Goal: Complete application form

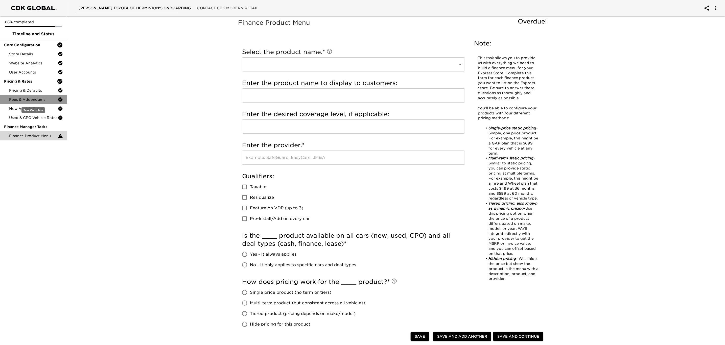
click at [33, 100] on span "Fees & Addendums" at bounding box center [33, 99] width 49 height 5
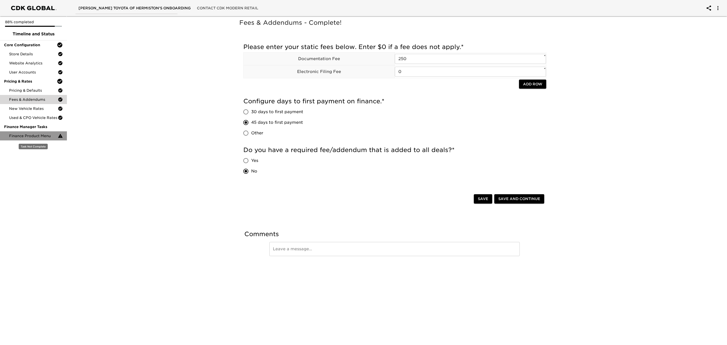
click at [35, 136] on span "Finance Product Menu" at bounding box center [33, 135] width 49 height 5
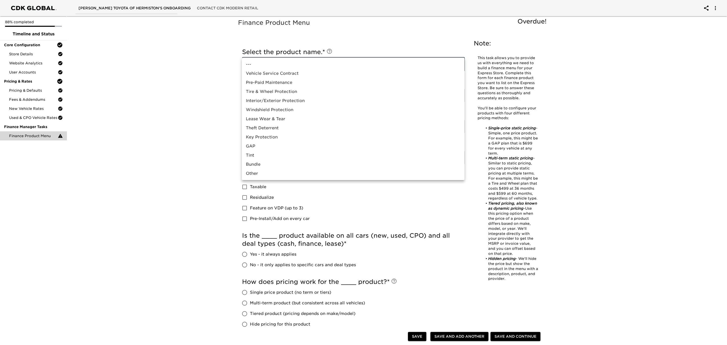
click at [450, 63] on body "[PERSON_NAME] Toyota of Hermiston's Onboarding Contact CDK Modern Retail 88% co…" at bounding box center [363, 243] width 727 height 487
click at [297, 73] on li "Vehicle Service Contract" at bounding box center [353, 73] width 223 height 9
type input "Vehicle Service Contract"
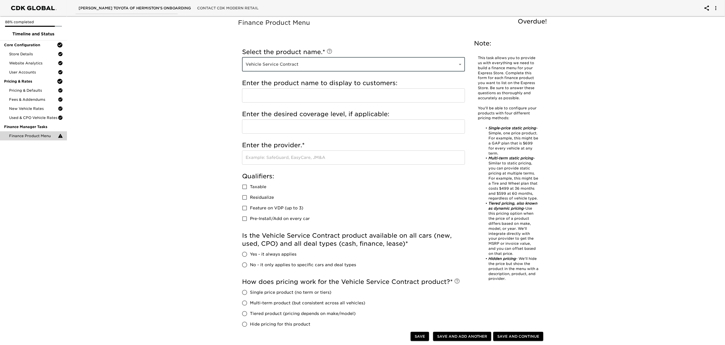
click at [288, 93] on input "text" at bounding box center [353, 95] width 223 height 14
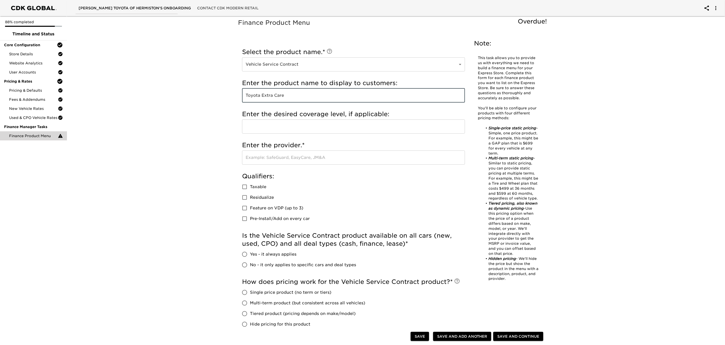
type input "Toyota Extra Care"
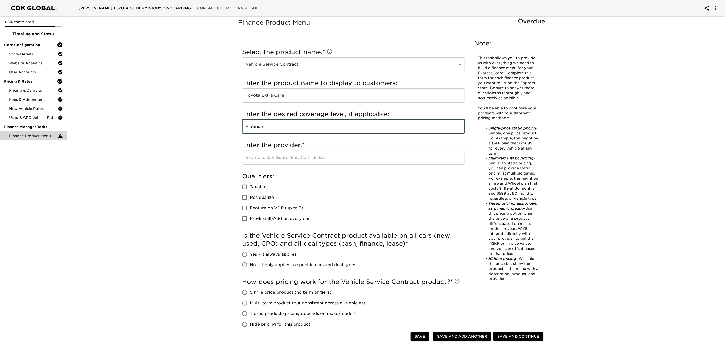
type input "Platinum"
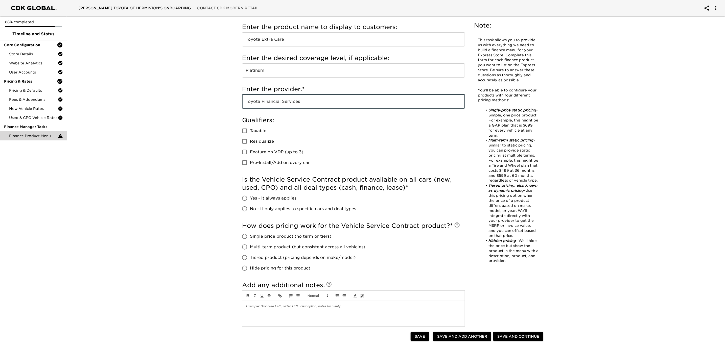
scroll to position [55, 0]
type input "Toyota Financial Services"
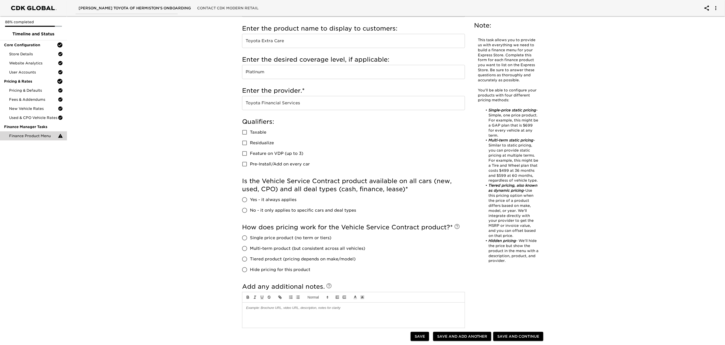
click at [285, 209] on span "No - it only applies to specific cars and deal types" at bounding box center [303, 210] width 106 height 6
click at [250, 209] on input "No - it only applies to specific cars and deal types" at bounding box center [244, 210] width 11 height 11
radio input "true"
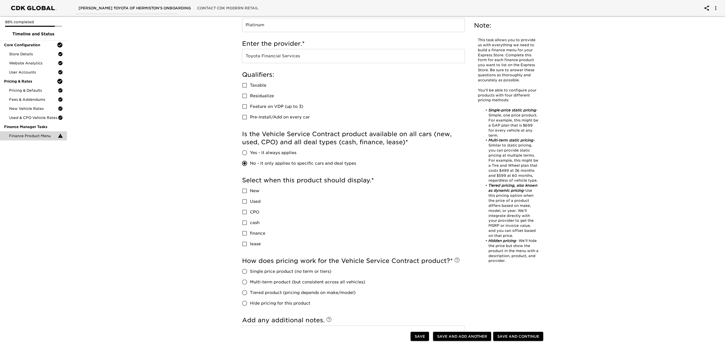
scroll to position [102, 0]
click at [246, 190] on input "New" at bounding box center [244, 190] width 11 height 11
checkbox input "true"
click at [245, 211] on input "CPO" at bounding box center [244, 212] width 11 height 11
click at [244, 212] on input "CPO" at bounding box center [244, 212] width 11 height 11
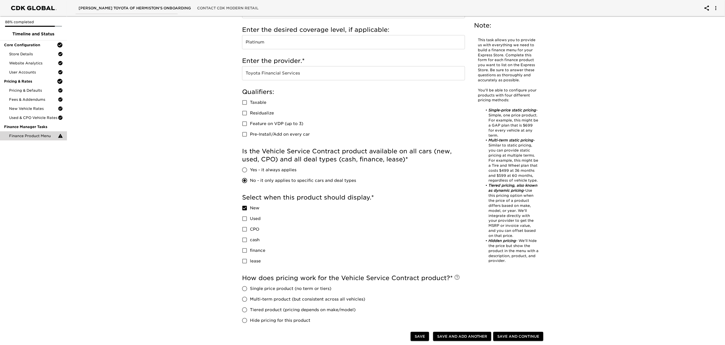
scroll to position [152, 0]
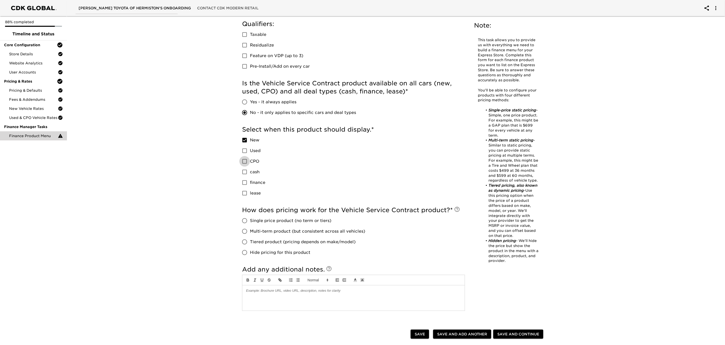
click at [244, 162] on input "CPO" at bounding box center [244, 161] width 11 height 11
checkbox input "true"
drag, startPoint x: 244, startPoint y: 173, endPoint x: 245, endPoint y: 185, distance: 12.2
click at [245, 185] on div "New Used CPO cash finance lease" at bounding box center [255, 167] width 27 height 64
click at [245, 185] on input "finance" at bounding box center [244, 182] width 11 height 11
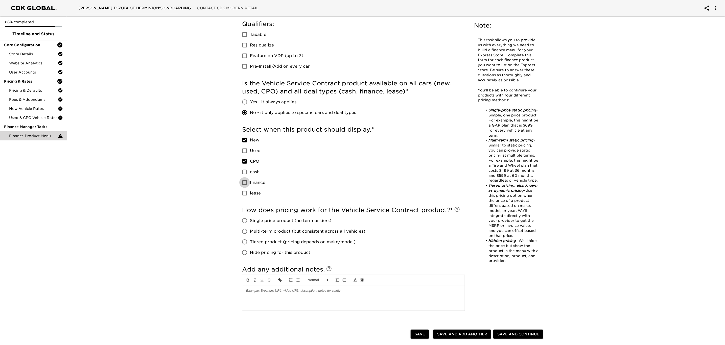
checkbox input "true"
click at [244, 171] on input "cash" at bounding box center [244, 172] width 11 height 11
checkbox input "true"
click at [246, 195] on input "lease" at bounding box center [244, 193] width 11 height 11
checkbox input "true"
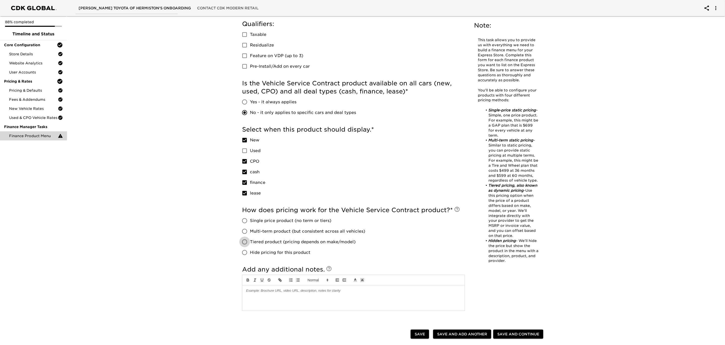
click at [245, 242] on input "Tiered product (pricing depends on make/model)" at bounding box center [244, 242] width 11 height 11
radio input "true"
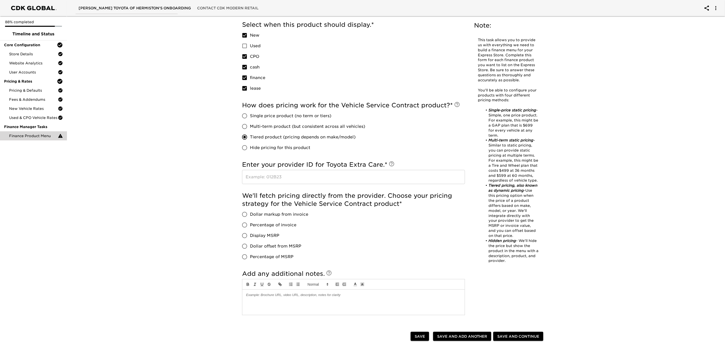
scroll to position [258, 0]
click at [393, 162] on icon at bounding box center [391, 163] width 5 height 5
click at [334, 176] on input "text" at bounding box center [353, 176] width 223 height 14
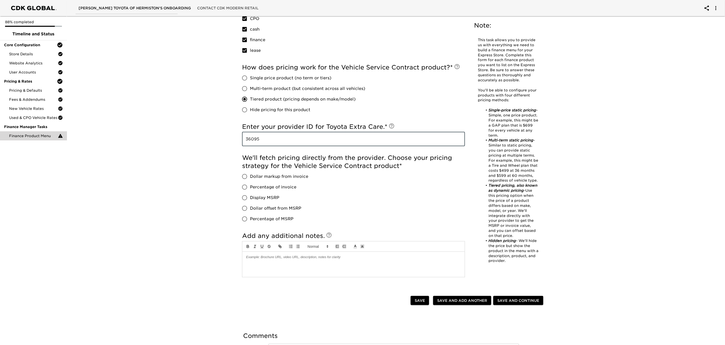
scroll to position [296, 0]
type input "36095"
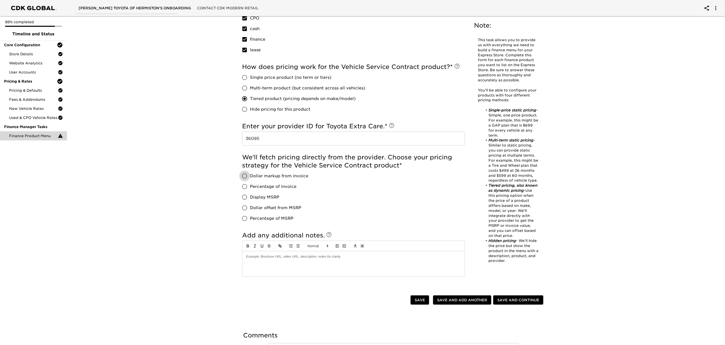
click at [245, 175] on input "Dollar markup from invoice" at bounding box center [244, 176] width 11 height 11
radio input "true"
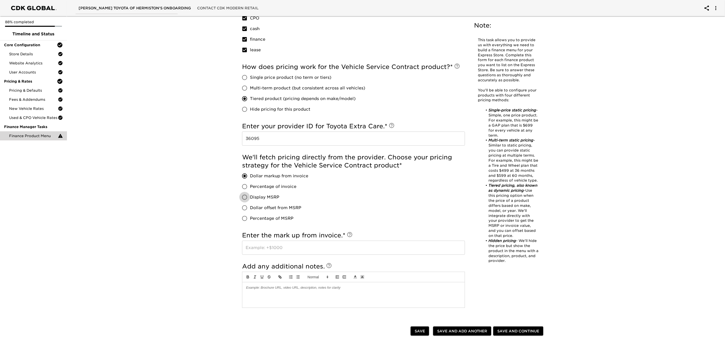
click at [246, 197] on input "Display MSRP" at bounding box center [244, 197] width 11 height 11
radio input "true"
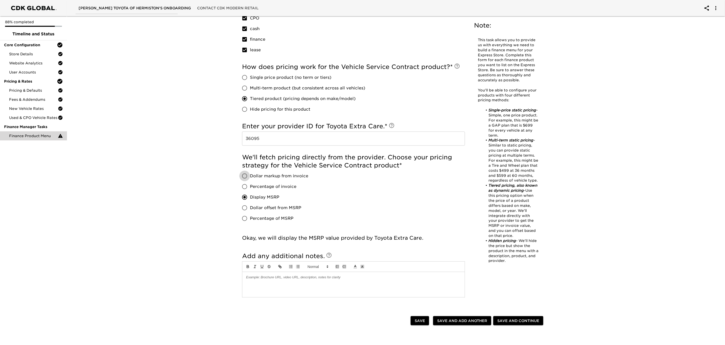
click at [245, 178] on input "Dollar markup from invoice" at bounding box center [244, 176] width 11 height 11
radio input "true"
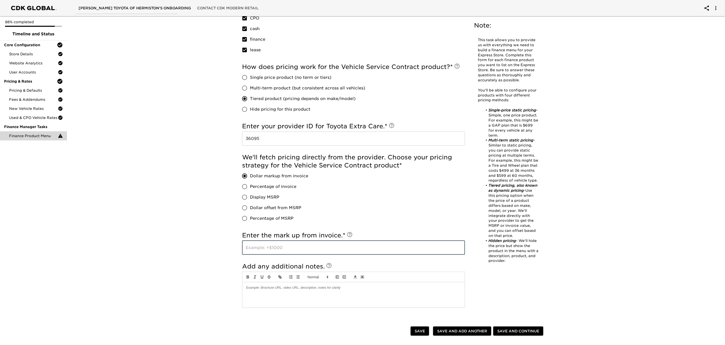
click at [286, 249] on input "text" at bounding box center [353, 248] width 223 height 14
type input "2500"
click at [473, 330] on span "Save and Add Another" at bounding box center [462, 331] width 50 height 6
radio input "false"
checkbox input "false"
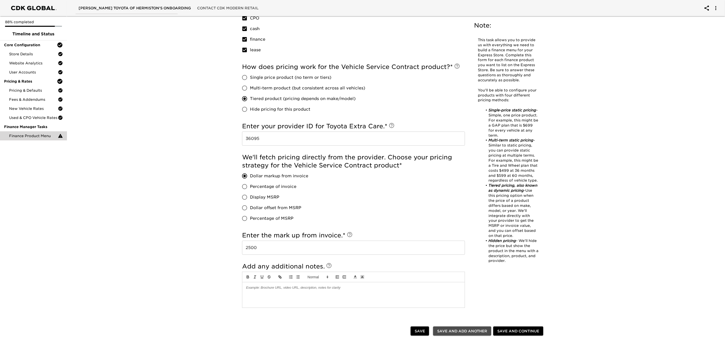
checkbox input "false"
radio input "false"
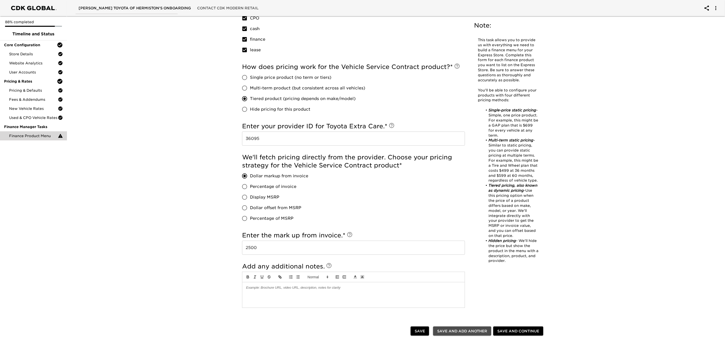
radio input "false"
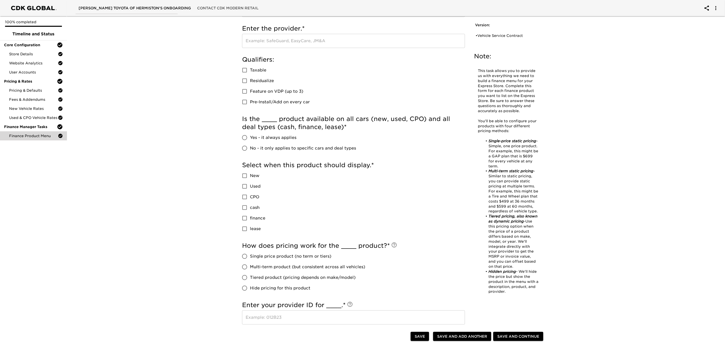
scroll to position [0, 0]
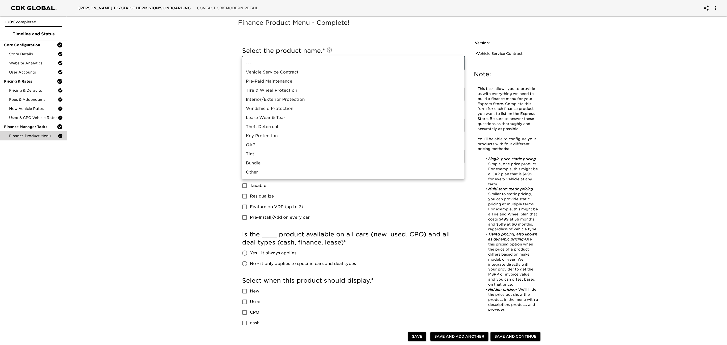
click at [305, 70] on li "Vehicle Service Contract" at bounding box center [353, 72] width 223 height 9
type input "Vehicle Service Contract"
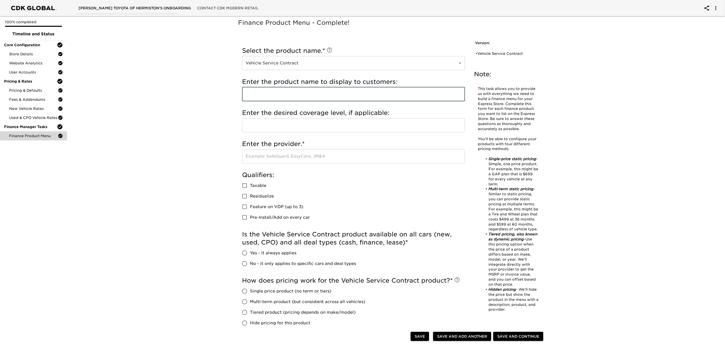
click at [306, 92] on input "text" at bounding box center [353, 94] width 223 height 14
type input "E"
type input "EG Assurance"
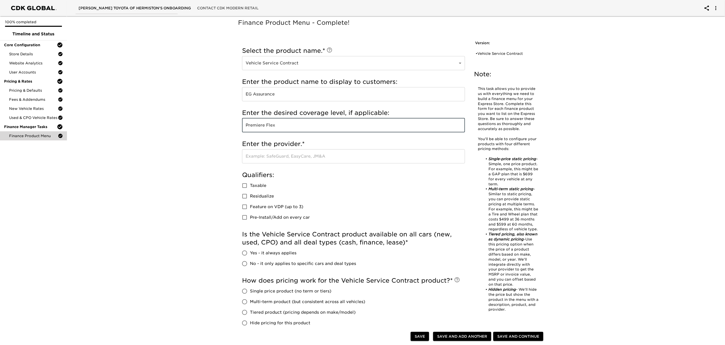
type input "Premiere Flex"
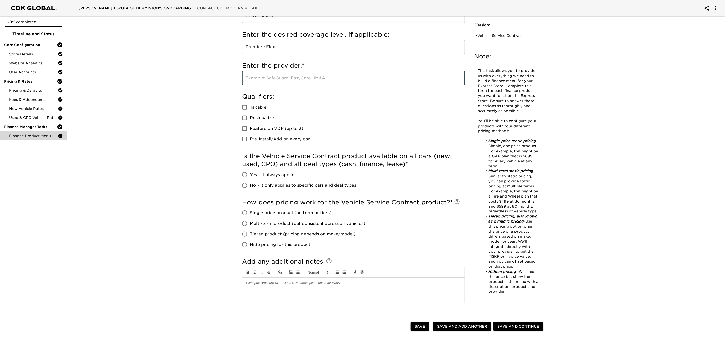
scroll to position [81, 0]
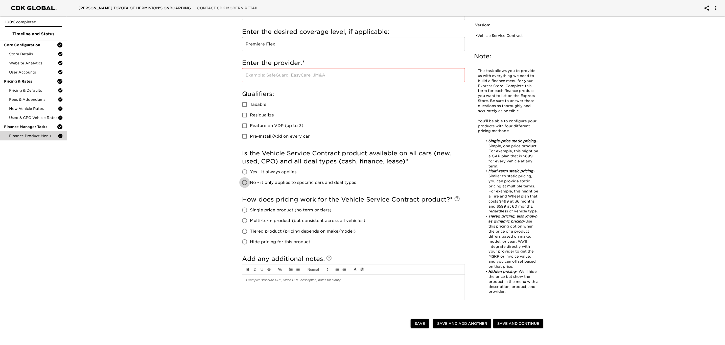
click at [244, 182] on input "No - it only applies to specific cars and deal types" at bounding box center [244, 182] width 11 height 11
radio input "true"
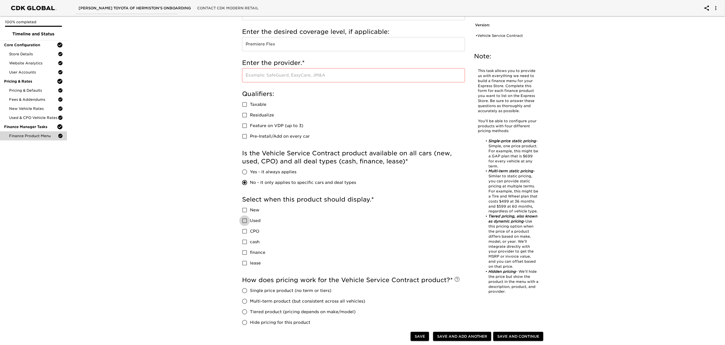
click at [243, 220] on input "Used" at bounding box center [244, 220] width 11 height 11
checkbox input "true"
drag, startPoint x: 244, startPoint y: 243, endPoint x: 244, endPoint y: 258, distance: 14.9
click at [244, 258] on div "New Used CPO cash finance lease" at bounding box center [255, 237] width 27 height 64
click at [244, 254] on input "finance" at bounding box center [244, 252] width 11 height 11
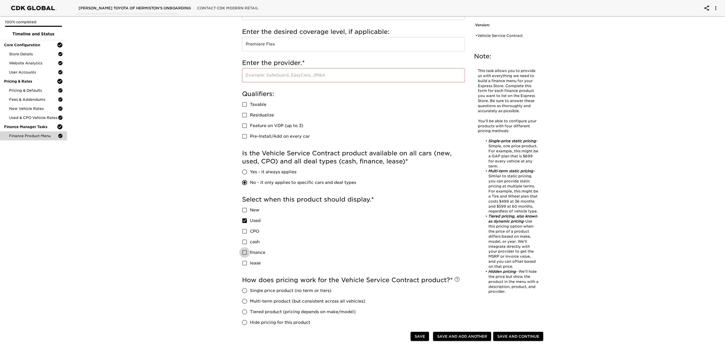
checkbox input "true"
click at [244, 240] on input "cash" at bounding box center [244, 242] width 11 height 11
checkbox input "true"
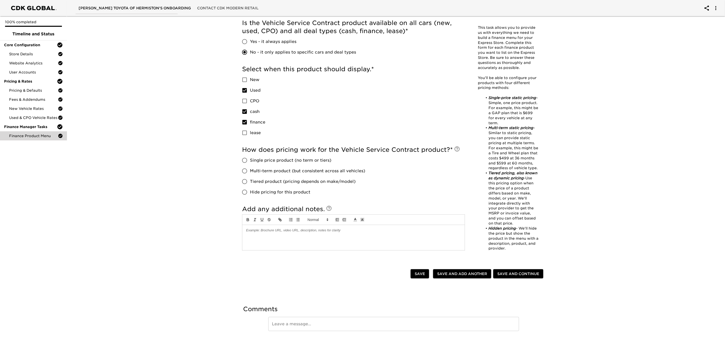
scroll to position [212, 0]
click at [244, 182] on input "Tiered product (pricing depends on make/model)" at bounding box center [244, 181] width 11 height 11
radio input "true"
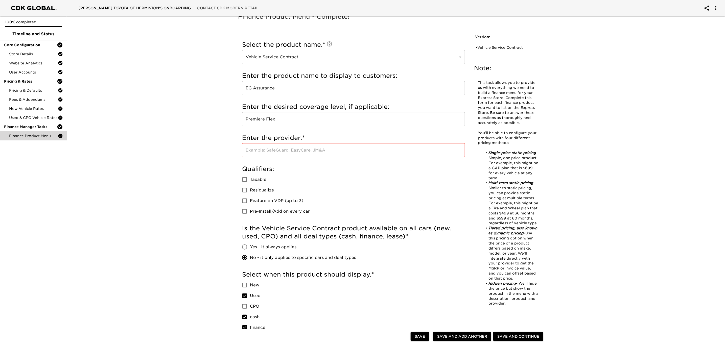
scroll to position [0, 0]
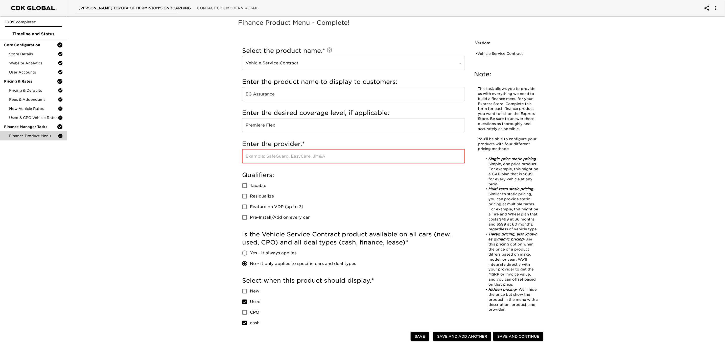
click at [323, 160] on input "text" at bounding box center [353, 156] width 223 height 14
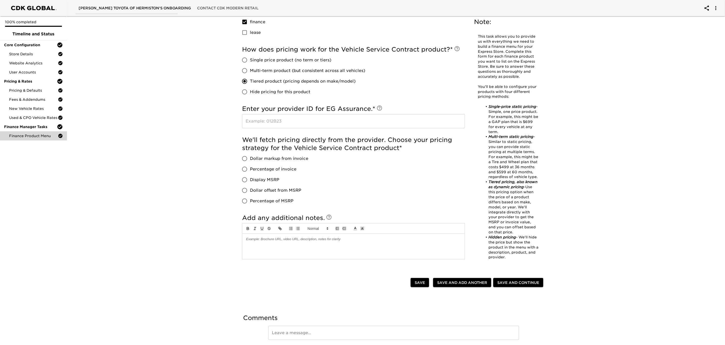
scroll to position [309, 0]
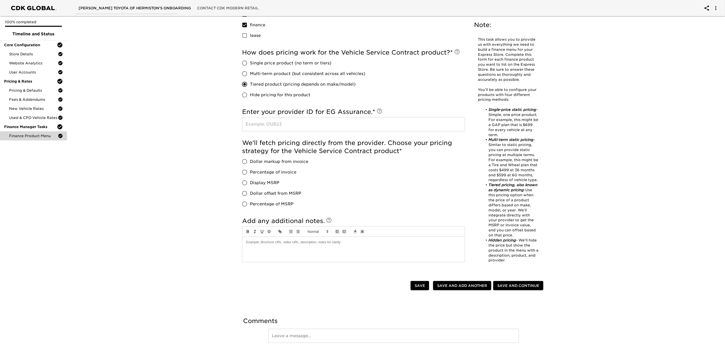
type input "Ethos Group"
click at [242, 159] on input "Dollar markup from invoice" at bounding box center [244, 161] width 11 height 11
radio input "true"
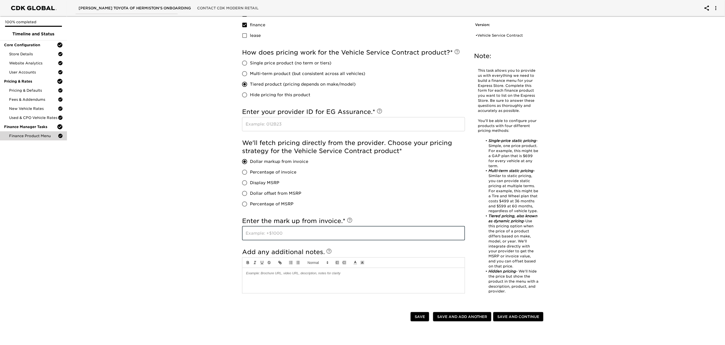
click at [258, 236] on input "text" at bounding box center [353, 233] width 223 height 14
type input "2500"
click at [422, 318] on span "Save" at bounding box center [420, 317] width 10 height 6
radio input "true"
checkbox input "true"
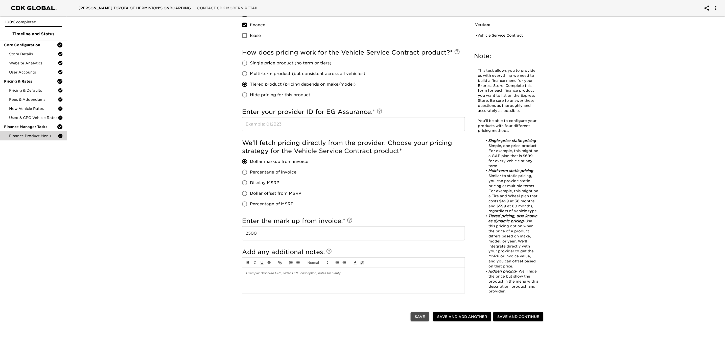
checkbox input "true"
radio input "true"
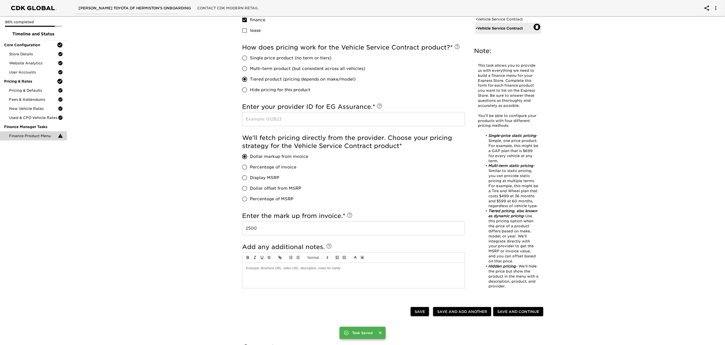
type input "Vehicle Service Contract"
type input "EG Assurance"
type input "Premiere Flex"
type input "Ethos Group"
radio input "true"
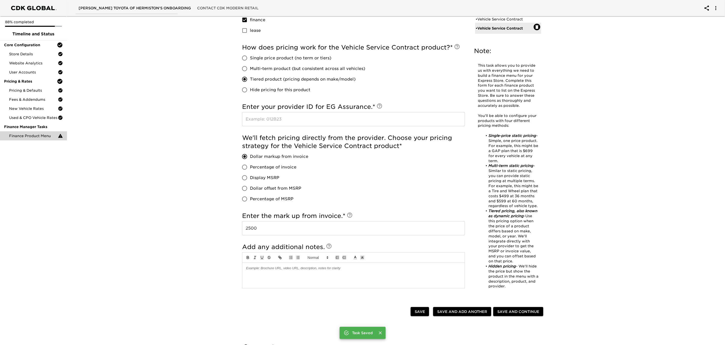
checkbox input "true"
radio input "true"
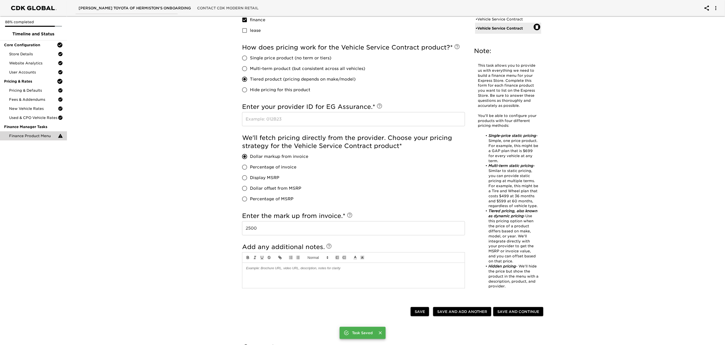
type input "2500"
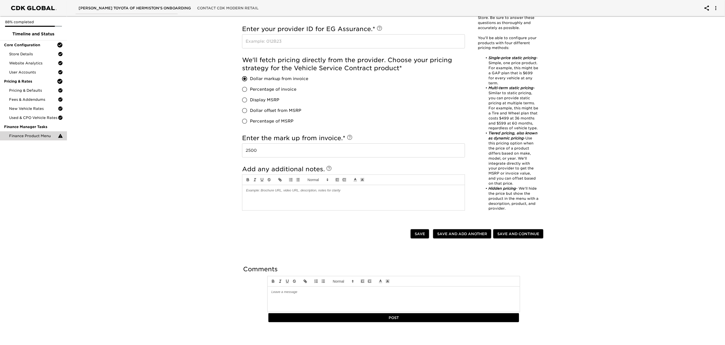
scroll to position [398, 0]
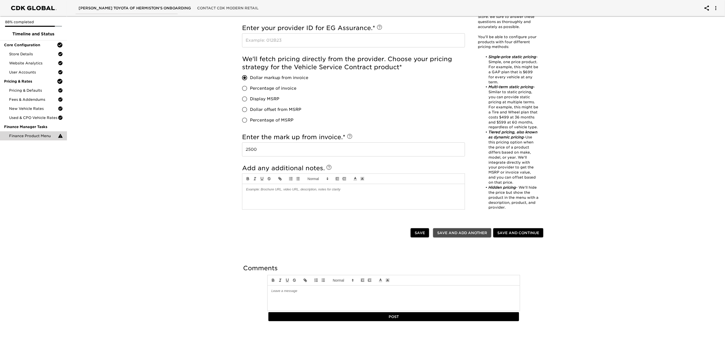
click at [453, 230] on span "Save and Add Another" at bounding box center [462, 233] width 50 height 6
radio input "false"
checkbox input "false"
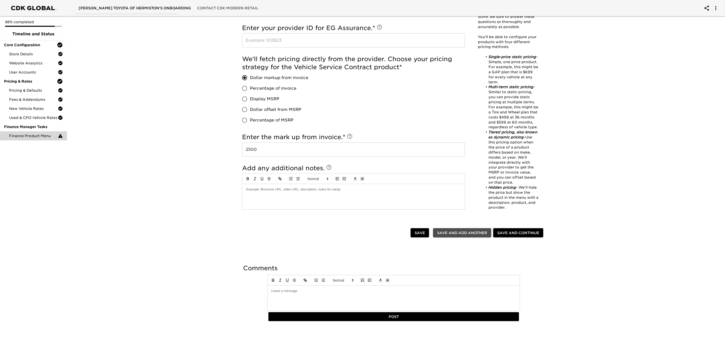
radio input "false"
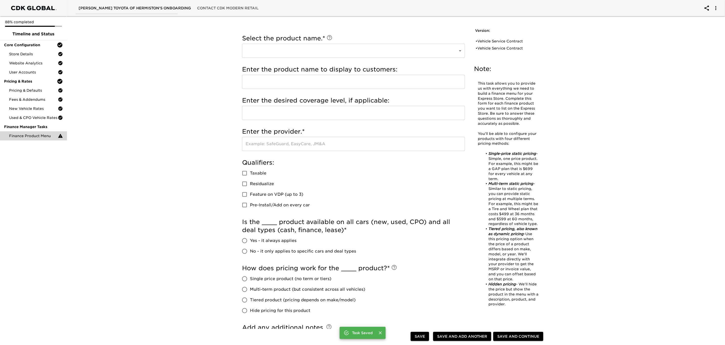
scroll to position [0, 0]
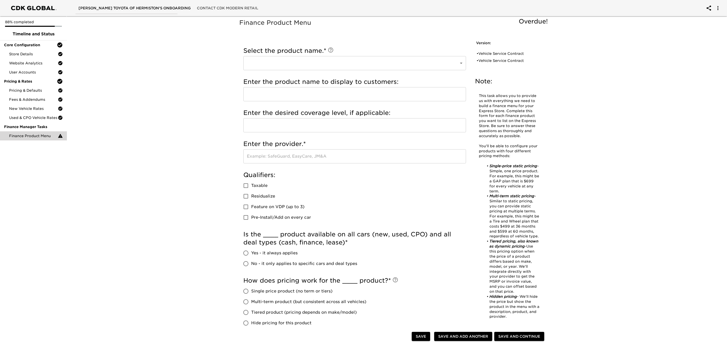
click at [343, 64] on body "[PERSON_NAME] Toyota of Hermiston's Onboarding Contact CDK Modern Retail 88% co…" at bounding box center [363, 258] width 727 height 517
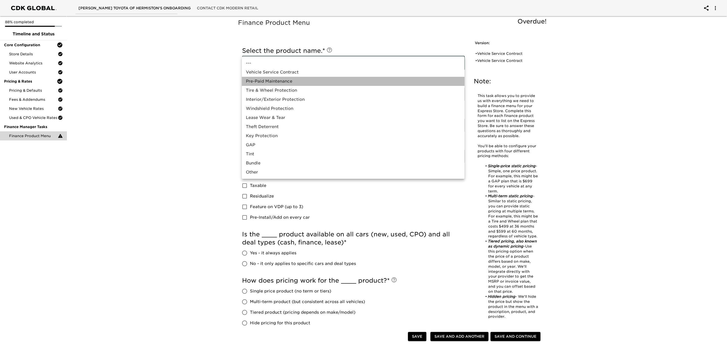
click at [289, 80] on li "Pre-Paid Maintenance" at bounding box center [353, 81] width 223 height 9
type input "Pre-Paid Maintenance"
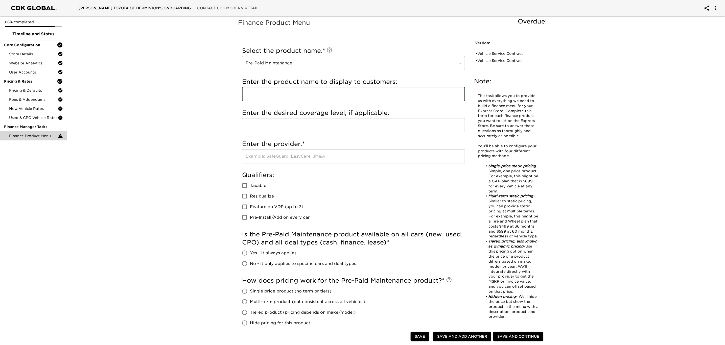
click at [281, 93] on input "text" at bounding box center [353, 94] width 223 height 14
type input "Toyota Care Plus"
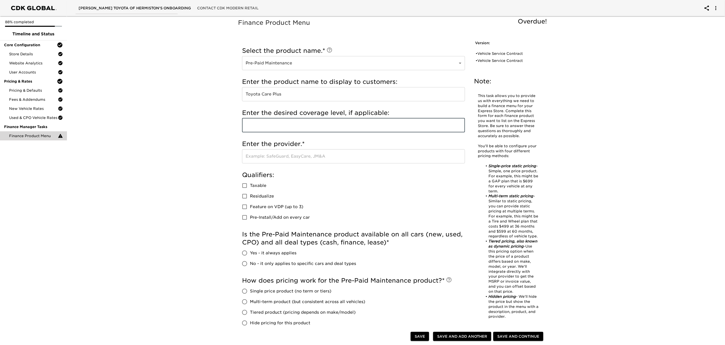
click at [291, 130] on input "text" at bounding box center [353, 125] width 223 height 14
type input "60 mos / 55,000 miles"
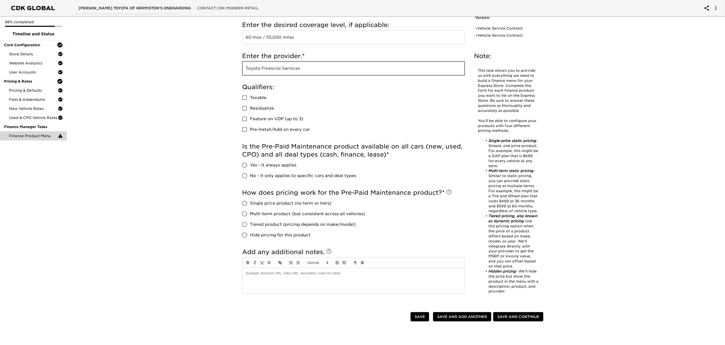
scroll to position [88, 0]
type input "Toyota Financial Services"
click at [243, 172] on input "No - it only applies to specific cars and deal types" at bounding box center [244, 175] width 11 height 11
radio input "true"
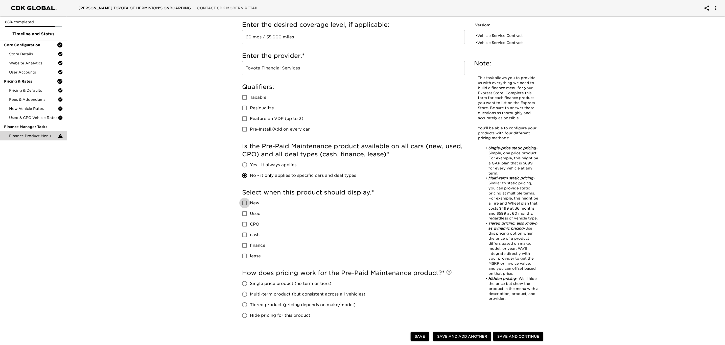
click at [244, 203] on input "New" at bounding box center [244, 203] width 11 height 11
checkbox input "true"
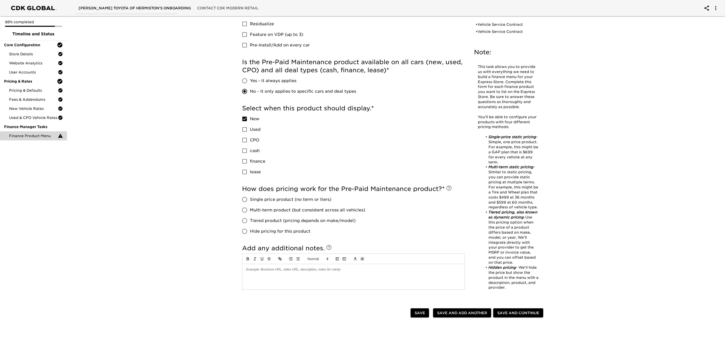
scroll to position [173, 0]
click at [242, 150] on input "cash" at bounding box center [244, 150] width 11 height 11
checkbox input "true"
click at [244, 160] on input "finance" at bounding box center [244, 160] width 11 height 11
checkbox input "true"
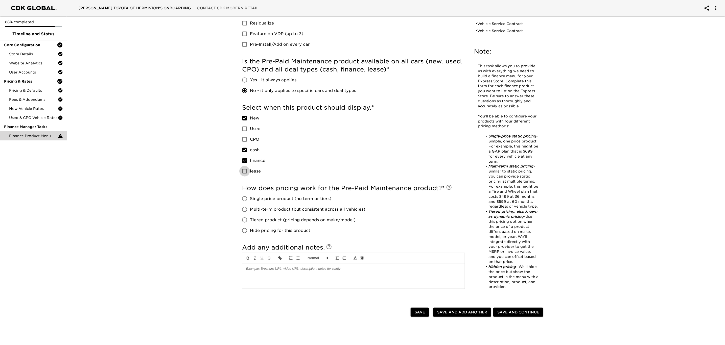
click at [244, 171] on input "lease" at bounding box center [244, 171] width 11 height 11
checkbox input "true"
click at [242, 218] on input "Tiered product (pricing depends on make/model)" at bounding box center [244, 220] width 11 height 11
radio input "true"
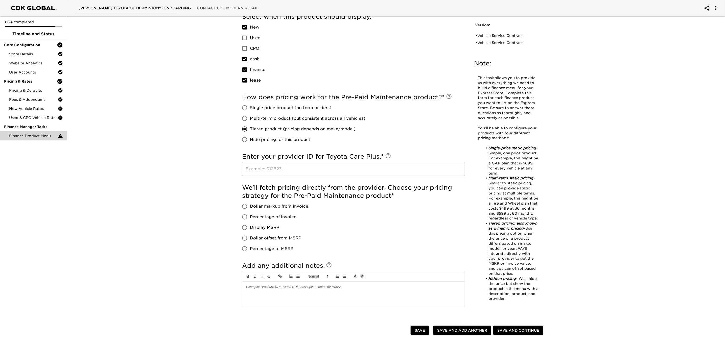
scroll to position [266, 0]
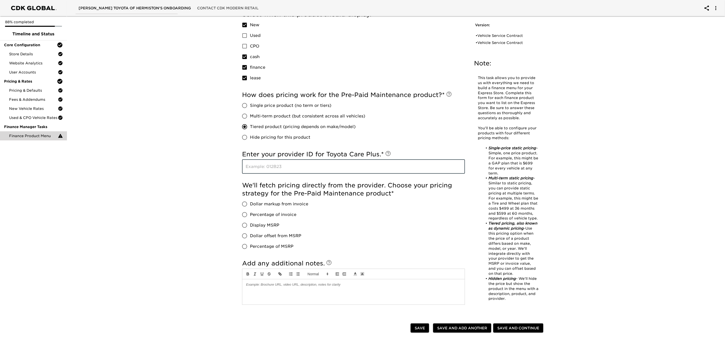
click at [273, 166] on input "text" at bounding box center [353, 167] width 223 height 14
type input "36095"
click at [244, 203] on input "Dollar markup from invoice" at bounding box center [244, 204] width 11 height 11
radio input "true"
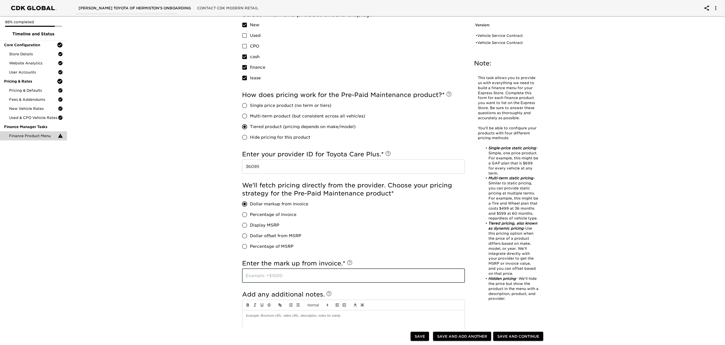
click at [278, 280] on input "text" at bounding box center [353, 276] width 223 height 14
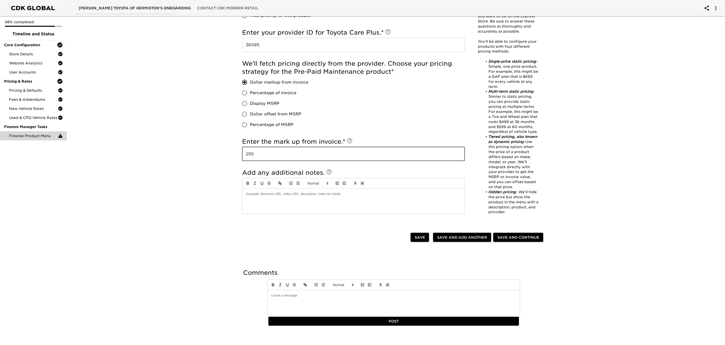
scroll to position [340, 0]
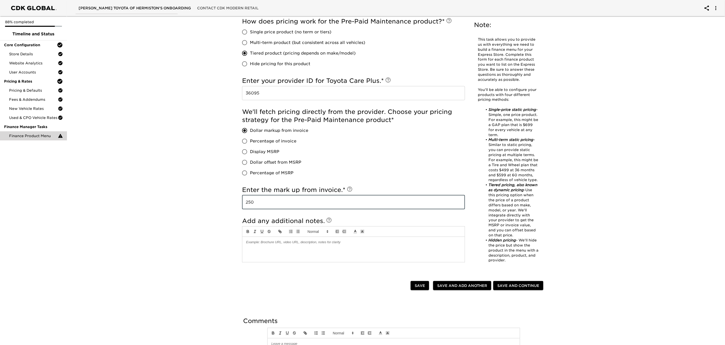
type input "250"
click at [455, 289] on span "Save and Add Another" at bounding box center [462, 286] width 50 height 6
radio input "false"
checkbox input "false"
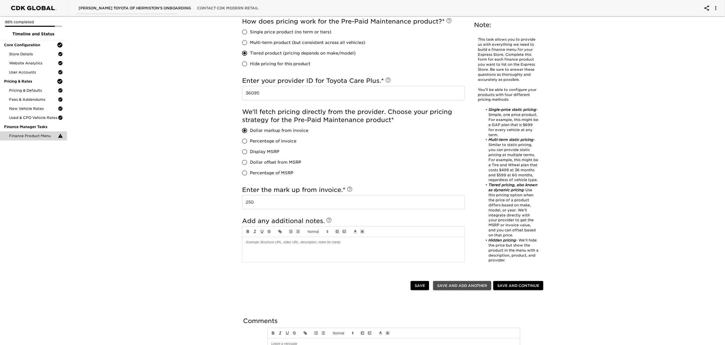
checkbox input "false"
radio input "false"
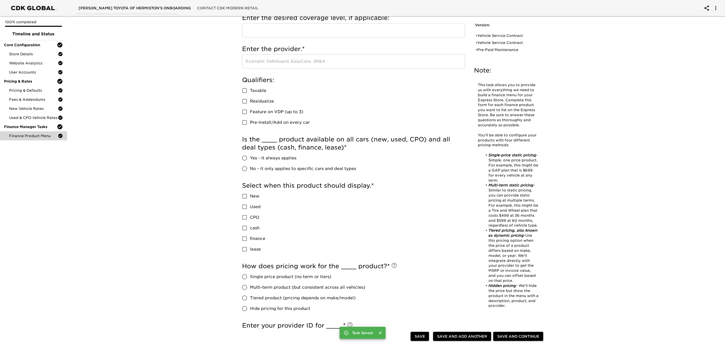
scroll to position [0, 0]
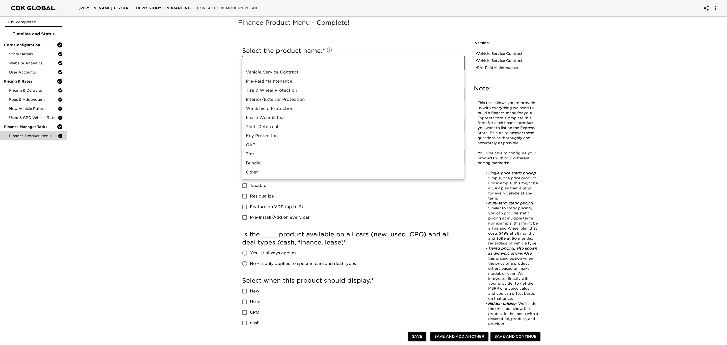
click at [347, 81] on li "Pre-Paid Maintenance" at bounding box center [353, 81] width 223 height 9
type input "Pre-Paid Maintenance"
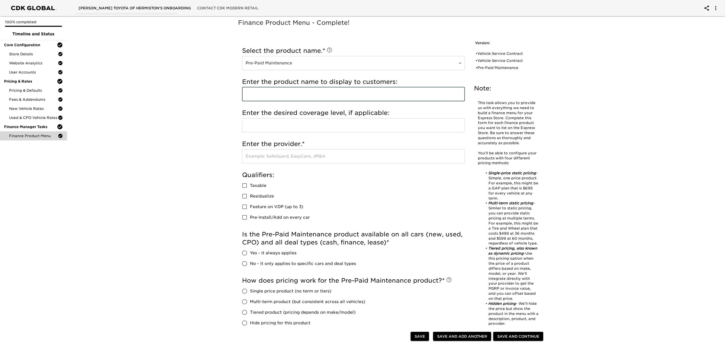
click at [280, 92] on input "text" at bounding box center [353, 94] width 223 height 14
type input "Toyota Auto Care"
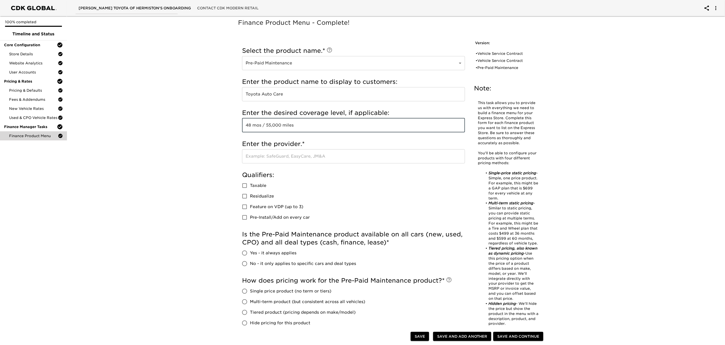
type input "48 mos / 55,000 miles"
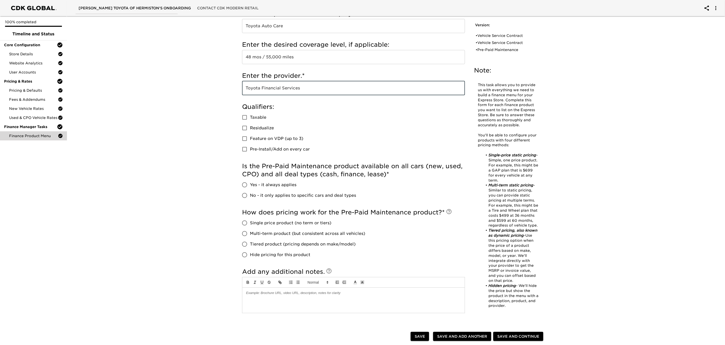
scroll to position [68, 0]
type input "Toyota Financial Services"
click at [272, 193] on span "No - it only applies to specific cars and deal types" at bounding box center [303, 195] width 106 height 6
click at [250, 193] on input "No - it only applies to specific cars and deal types" at bounding box center [244, 195] width 11 height 11
radio input "true"
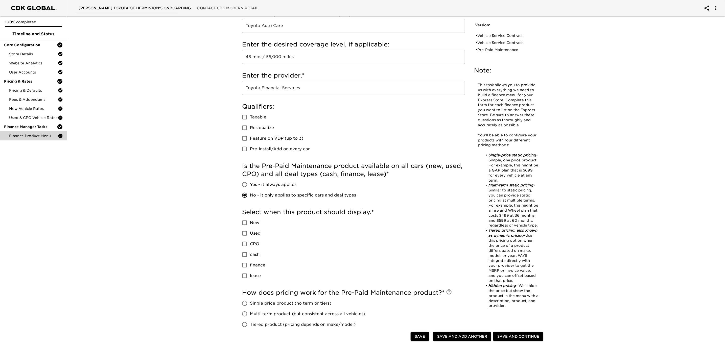
click at [244, 232] on input "Used" at bounding box center [244, 233] width 11 height 11
checkbox input "true"
drag, startPoint x: 245, startPoint y: 244, endPoint x: 244, endPoint y: 255, distance: 12.0
click at [244, 255] on div "New Used CPO cash finance lease" at bounding box center [255, 249] width 27 height 64
drag, startPoint x: 244, startPoint y: 255, endPoint x: 244, endPoint y: 266, distance: 10.9
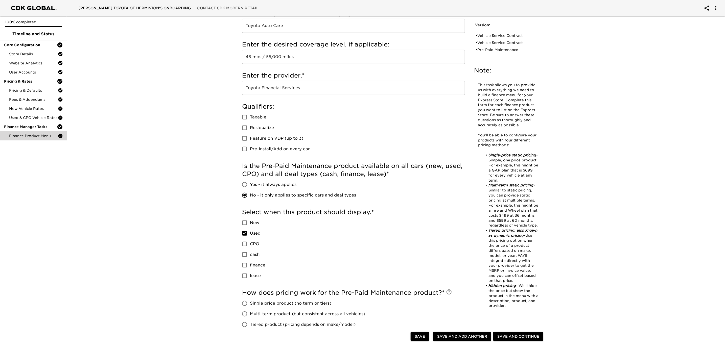
click at [244, 266] on div "New Used CPO cash finance lease" at bounding box center [255, 249] width 27 height 64
click at [244, 266] on input "finance" at bounding box center [244, 265] width 11 height 11
checkbox input "true"
click at [244, 253] on input "cash" at bounding box center [244, 254] width 11 height 11
checkbox input "true"
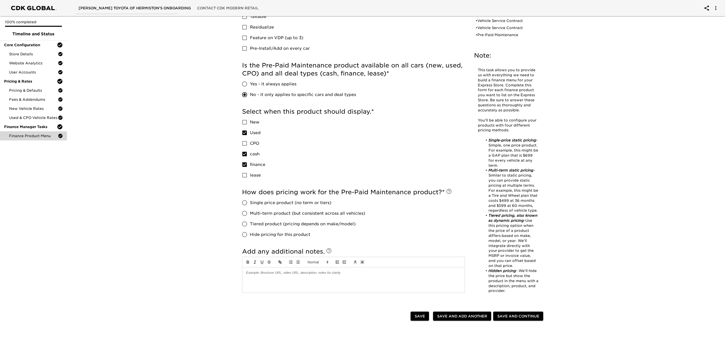
scroll to position [169, 0]
click at [244, 224] on input "Tiered product (pricing depends on make/model)" at bounding box center [244, 223] width 11 height 11
radio input "true"
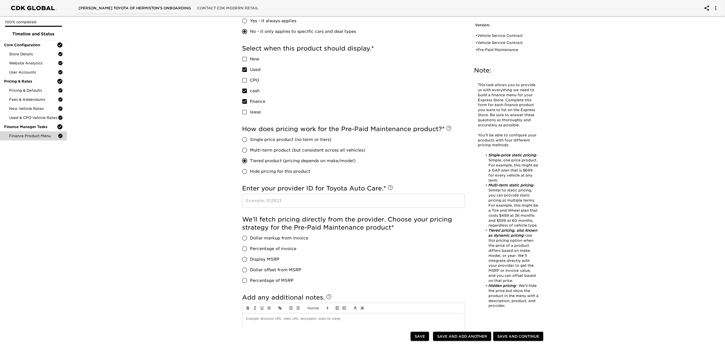
scroll to position [232, 0]
click at [291, 200] on input "text" at bounding box center [353, 201] width 223 height 14
type input "36095"
click at [242, 237] on input "Dollar markup from invoice" at bounding box center [244, 238] width 11 height 11
radio input "true"
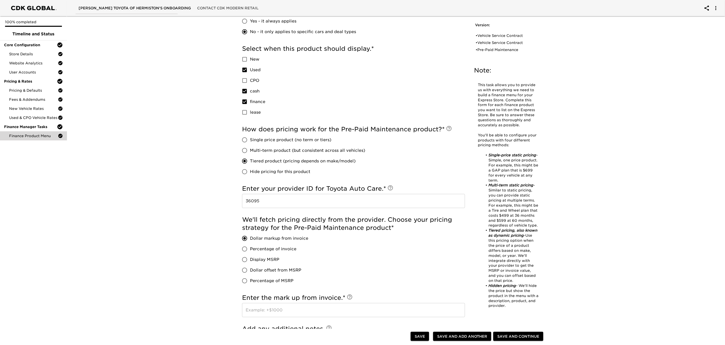
scroll to position [324, 0]
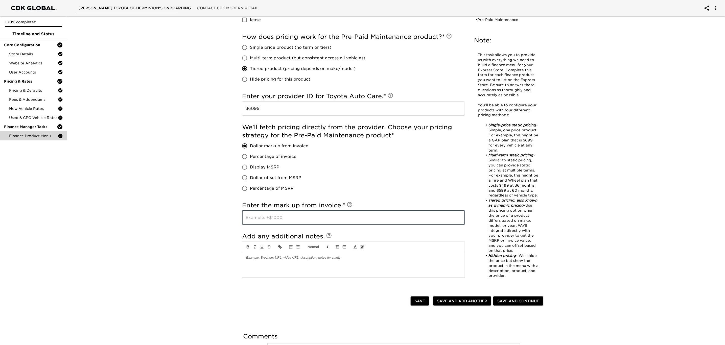
click at [273, 220] on input "text" at bounding box center [353, 218] width 223 height 14
type input "250"
click at [290, 262] on div at bounding box center [353, 264] width 222 height 25
click at [451, 301] on span "Save and Add Another" at bounding box center [462, 301] width 50 height 6
radio input "false"
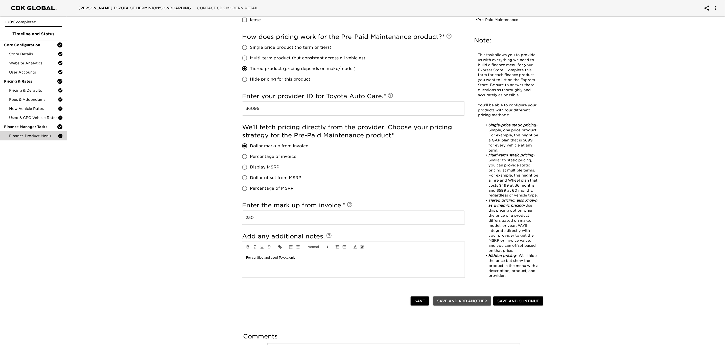
checkbox input "false"
radio input "false"
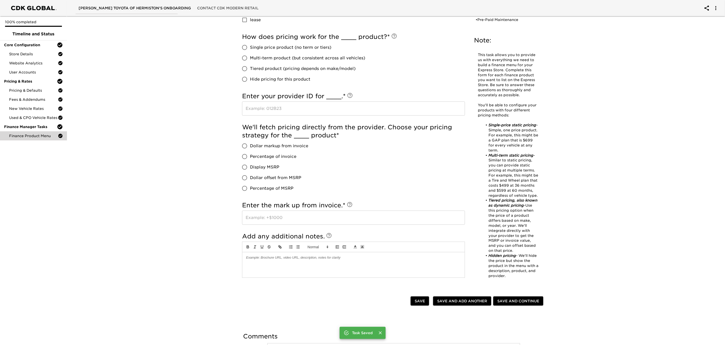
scroll to position [0, 0]
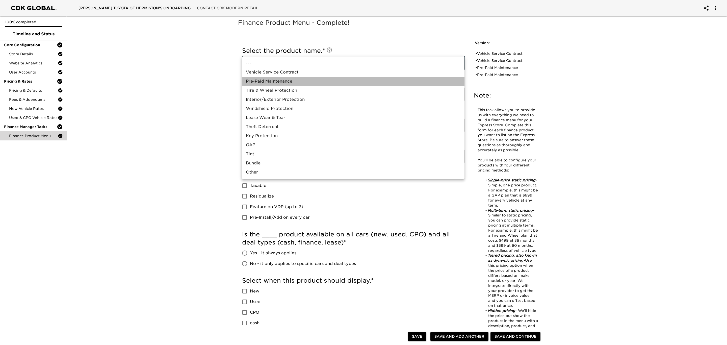
click at [305, 84] on li "Pre-Paid Maintenance" at bounding box center [353, 81] width 223 height 9
type input "Pre-Paid Maintenance"
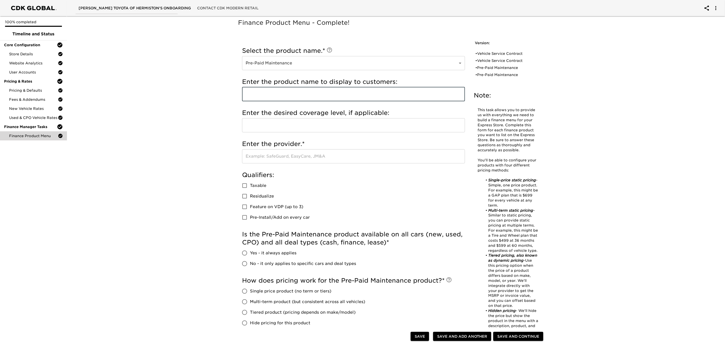
click at [290, 99] on input "text" at bounding box center [353, 94] width 223 height 14
type input "E"
type input "EG Assurance"
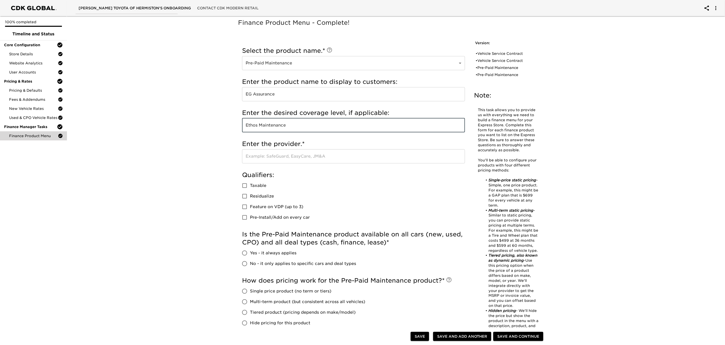
type input "Ethos Maintenance"
click at [326, 158] on input "text" at bounding box center [353, 156] width 223 height 14
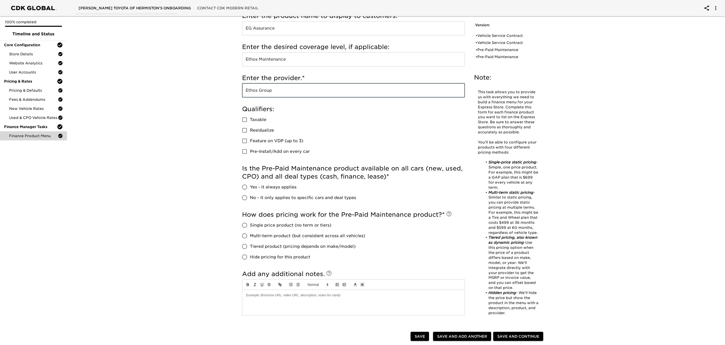
scroll to position [66, 0]
type input "Ethos Group"
click at [244, 197] on input "No - it only applies to specific cars and deal types" at bounding box center [244, 197] width 11 height 11
radio input "true"
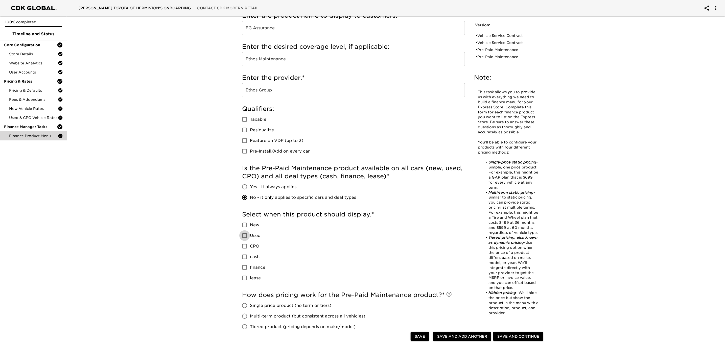
click at [244, 236] on input "Used" at bounding box center [244, 235] width 11 height 11
checkbox input "true"
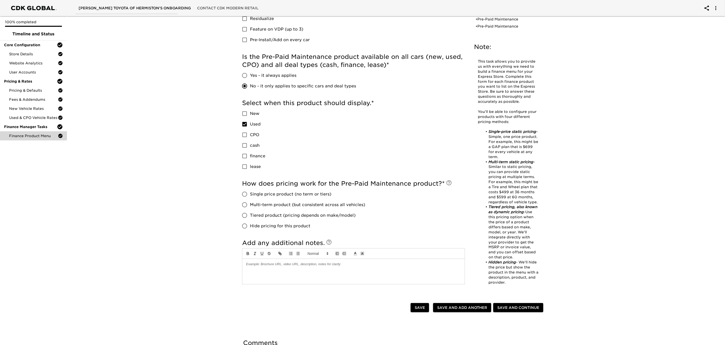
scroll to position [178, 0]
drag, startPoint x: 243, startPoint y: 145, endPoint x: 244, endPoint y: 155, distance: 10.2
click at [244, 155] on div "New Used CPO cash finance lease" at bounding box center [255, 140] width 27 height 64
click at [244, 155] on input "finance" at bounding box center [244, 155] width 11 height 11
checkbox input "true"
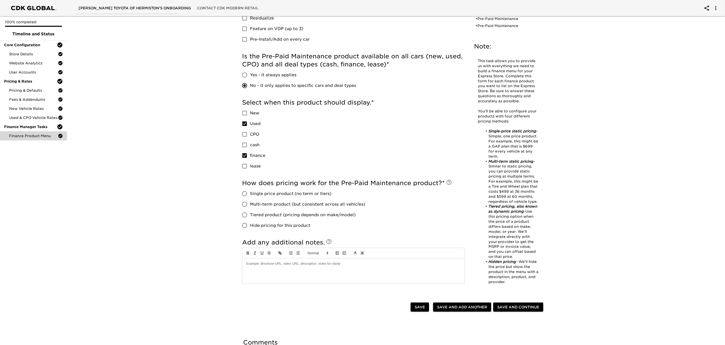
click at [243, 147] on input "cash" at bounding box center [244, 145] width 11 height 11
checkbox input "true"
click at [245, 214] on input "Tiered product (pricing depends on make/model)" at bounding box center [244, 215] width 11 height 11
radio input "true"
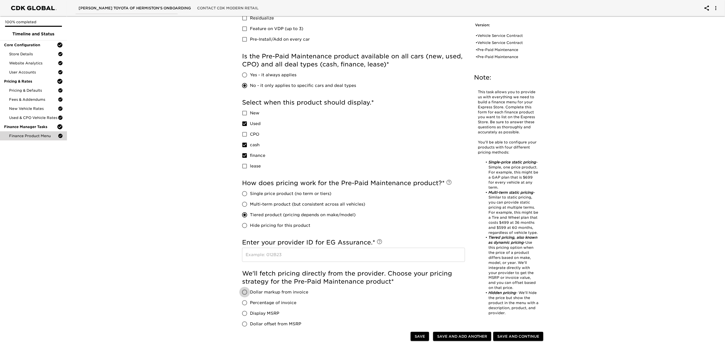
click at [245, 293] on input "Dollar markup from invoice" at bounding box center [244, 292] width 11 height 11
radio input "true"
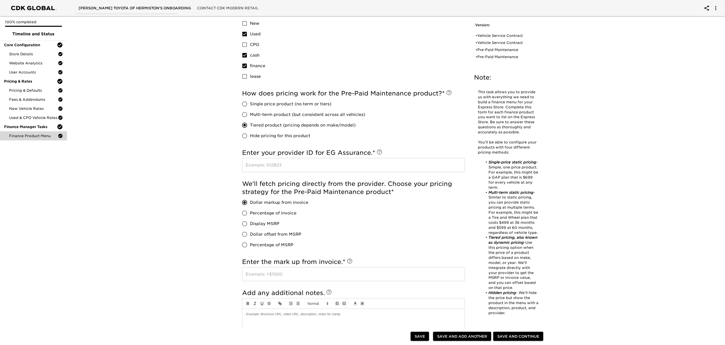
click at [282, 274] on input "text" at bounding box center [353, 274] width 223 height 14
type input "250"
click at [297, 319] on div at bounding box center [353, 321] width 222 height 25
click at [468, 337] on span "Save and Add Another" at bounding box center [462, 336] width 50 height 6
radio input "false"
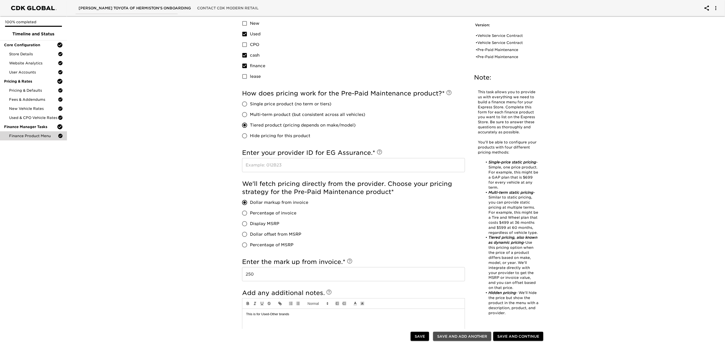
checkbox input "false"
radio input "false"
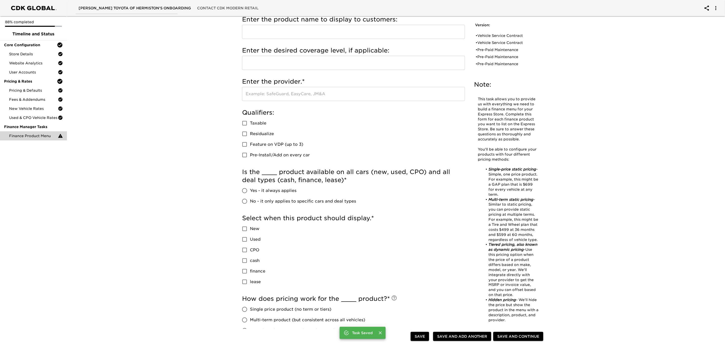
scroll to position [0, 0]
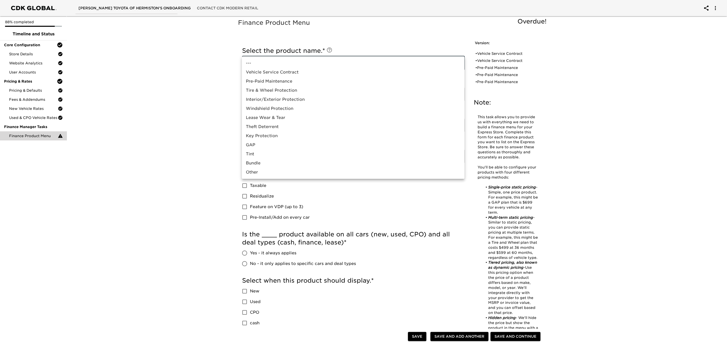
click at [296, 147] on li "GAP" at bounding box center [353, 144] width 223 height 9
type input "GAP"
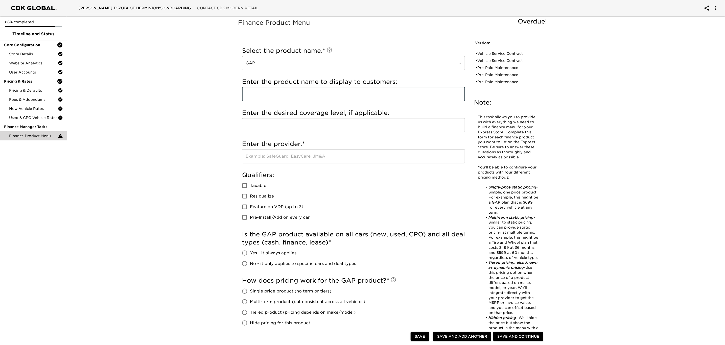
click at [318, 96] on input "text" at bounding box center [353, 94] width 223 height 14
type input "Toyota Guaranteed Auto Protection Program"
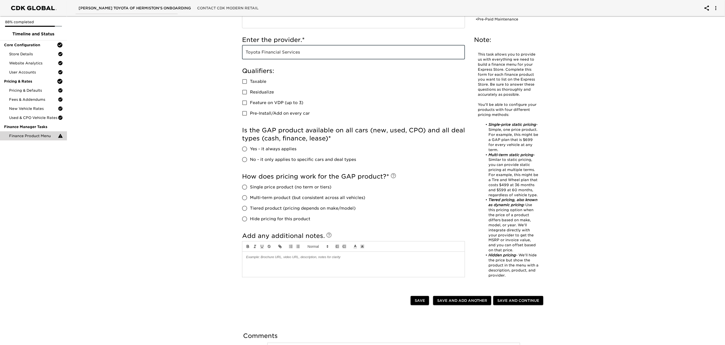
scroll to position [108, 0]
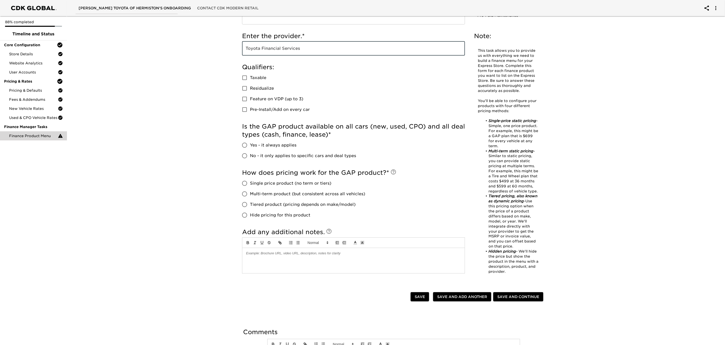
type input "Toyota Financial Services"
click at [243, 155] on input "No - it only applies to specific cars and deal types" at bounding box center [244, 156] width 11 height 11
radio input "true"
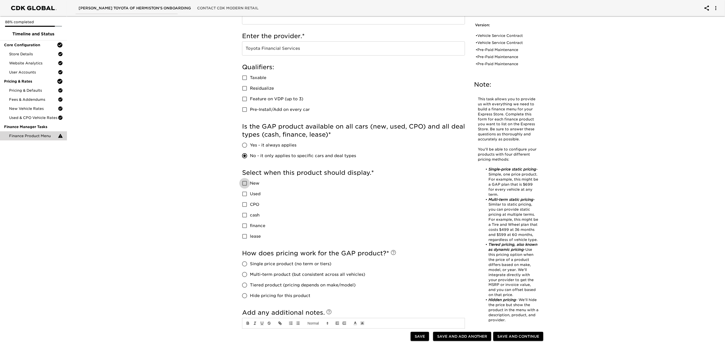
click at [246, 185] on input "New" at bounding box center [244, 183] width 11 height 11
checkbox input "true"
click at [244, 194] on input "Used" at bounding box center [244, 194] width 11 height 11
checkbox input "true"
click at [245, 204] on input "CPO" at bounding box center [244, 204] width 11 height 11
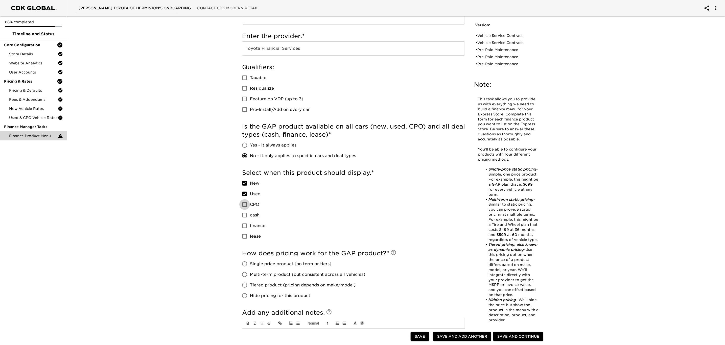
checkbox input "true"
click at [243, 225] on input "finance" at bounding box center [244, 226] width 11 height 11
checkbox input "true"
click at [245, 237] on input "lease" at bounding box center [244, 236] width 11 height 11
checkbox input "true"
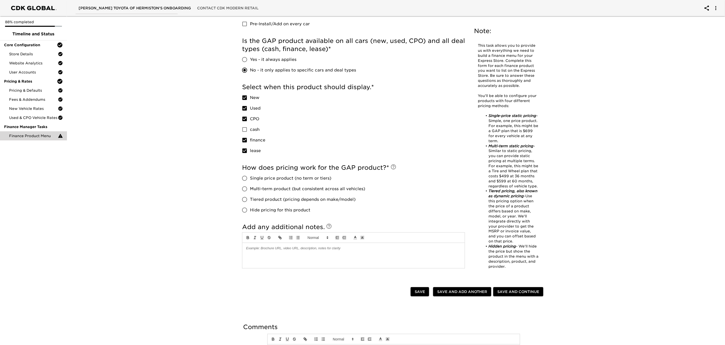
scroll to position [194, 0]
click at [244, 175] on input "Single price product (no term or tiers)" at bounding box center [244, 178] width 11 height 11
radio input "true"
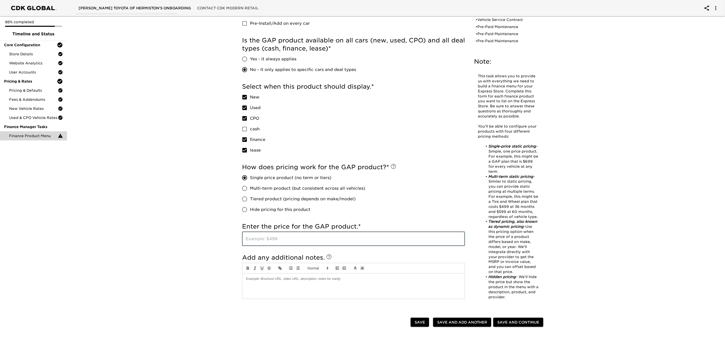
click at [265, 240] on input "text" at bounding box center [353, 239] width 223 height 14
type input "1195"
click at [465, 324] on span "Save and Add Another" at bounding box center [462, 322] width 50 height 6
radio input "false"
checkbox input "false"
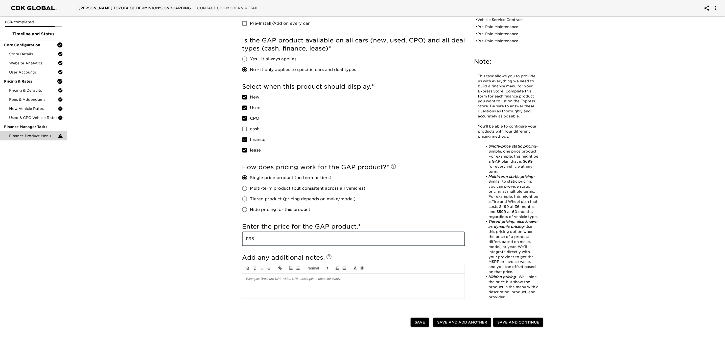
checkbox input "false"
radio input "false"
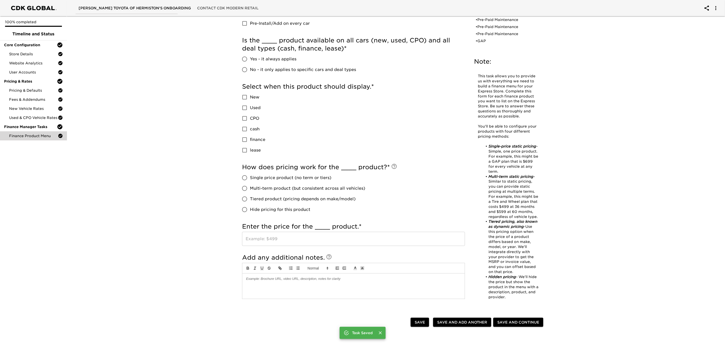
scroll to position [0, 0]
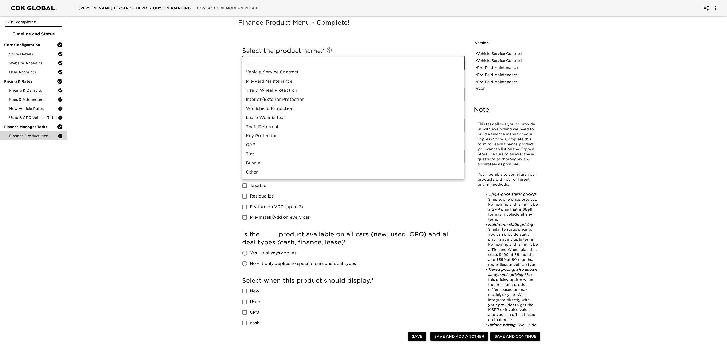
click at [407, 58] on body "[PERSON_NAME] Toyota of Hermiston's Onboarding Contact CDK Modern Retail 100% c…" at bounding box center [363, 314] width 727 height 628
click at [316, 91] on li "Tire & Wheel Protection" at bounding box center [353, 90] width 223 height 9
type input "Tire & Wheel Protection"
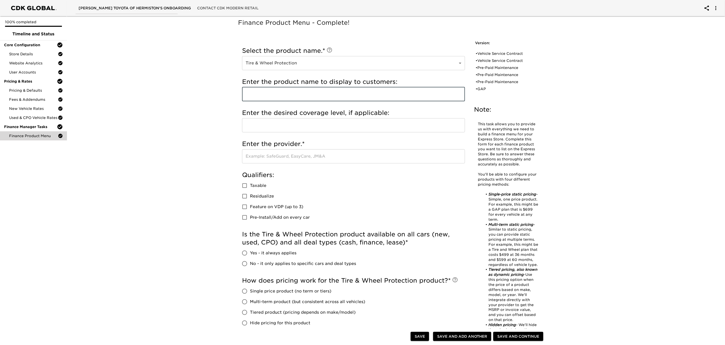
click at [292, 92] on input "text" at bounding box center [353, 94] width 223 height 14
type input "EG Assurance Tire & Wheel"
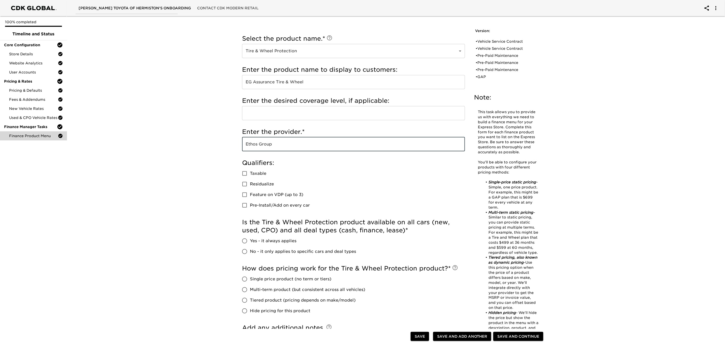
scroll to position [12, 0]
type input "Ethos Group"
click at [299, 113] on input "text" at bounding box center [353, 113] width 223 height 14
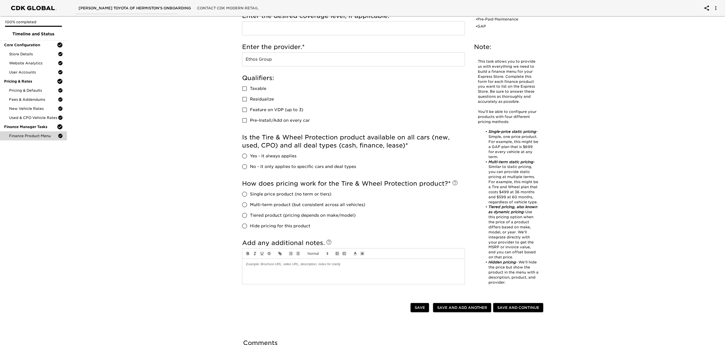
click at [268, 154] on span "Yes - it always applies" at bounding box center [273, 156] width 46 height 6
click at [250, 154] on input "Yes - it always applies" at bounding box center [244, 156] width 11 height 11
radio input "true"
click at [244, 193] on input "Single price product (no term or tiers)" at bounding box center [244, 194] width 11 height 11
radio input "true"
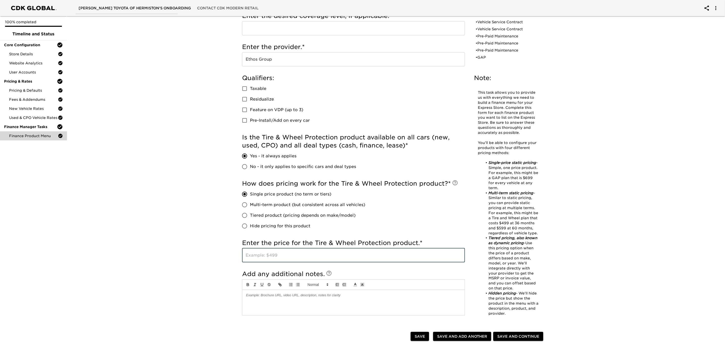
click at [261, 256] on input "text" at bounding box center [353, 255] width 223 height 14
type input "1367 / 60 months"
click at [456, 339] on span "Save and Add Another" at bounding box center [462, 336] width 50 height 6
radio input "false"
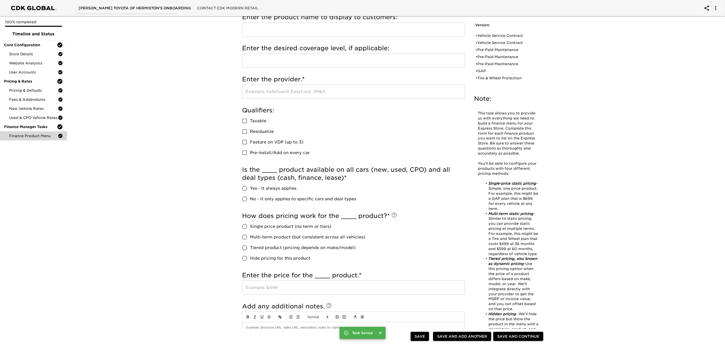
scroll to position [0, 0]
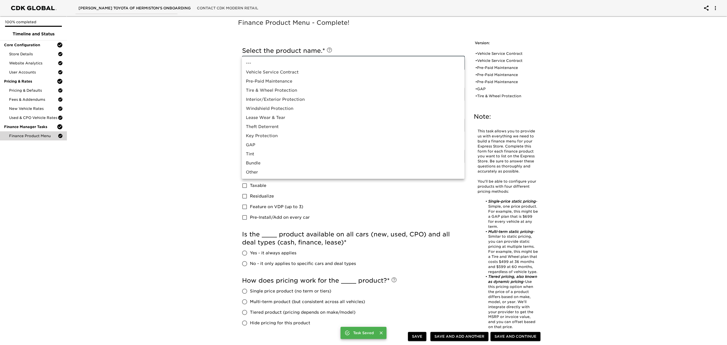
click at [382, 61] on body "[PERSON_NAME] Toyota of Hermiston's Onboarding Contact CDK Modern Retail 100% c…" at bounding box center [363, 274] width 727 height 548
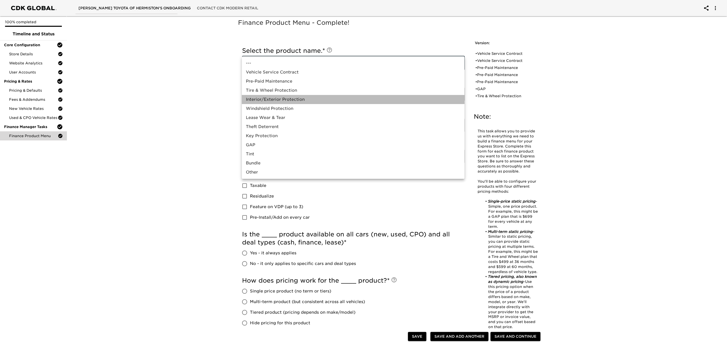
click at [297, 99] on li "Interior/Exterior Protection" at bounding box center [353, 99] width 223 height 9
type input "Interior/Exterior Protection"
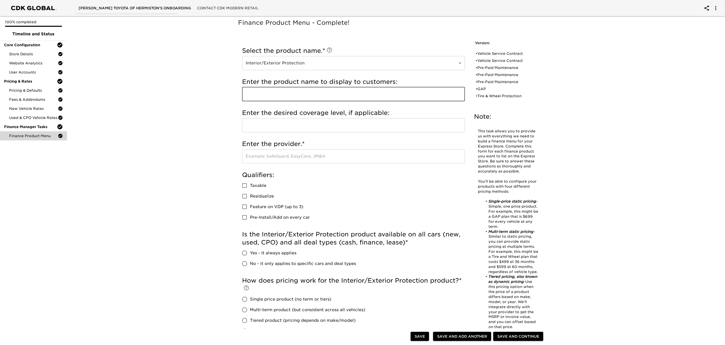
click at [297, 99] on input "text" at bounding box center [353, 94] width 223 height 14
type input "N"
type input "EG Repel"
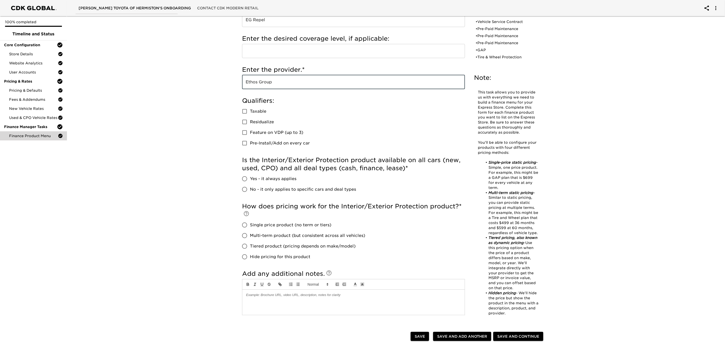
scroll to position [75, 0]
type input "Ethos Group"
click at [245, 177] on input "Yes - it always applies" at bounding box center [244, 178] width 11 height 11
radio input "true"
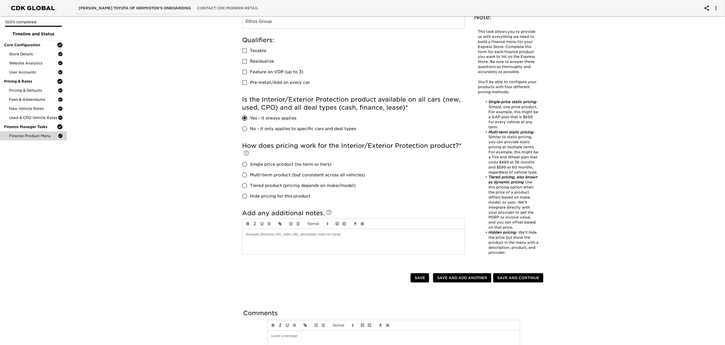
scroll to position [142, 0]
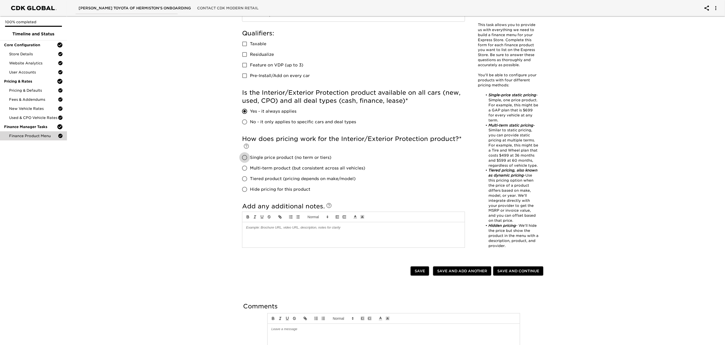
click at [244, 155] on input "Single price product (no term or tiers)" at bounding box center [244, 157] width 11 height 11
radio input "true"
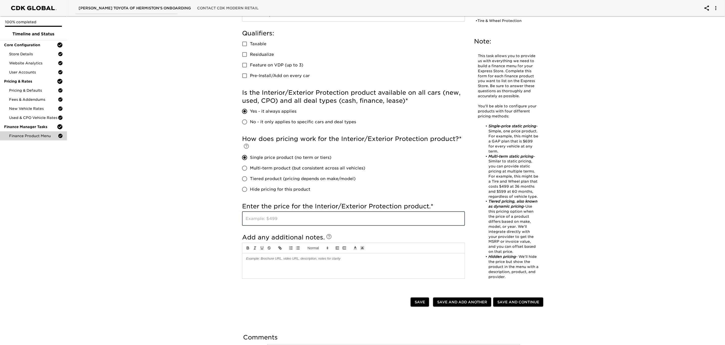
click at [261, 224] on input "text" at bounding box center [353, 219] width 223 height 14
type input "1299 / 60 months"
click at [465, 301] on span "Save and Add Another" at bounding box center [462, 302] width 50 height 6
radio input "false"
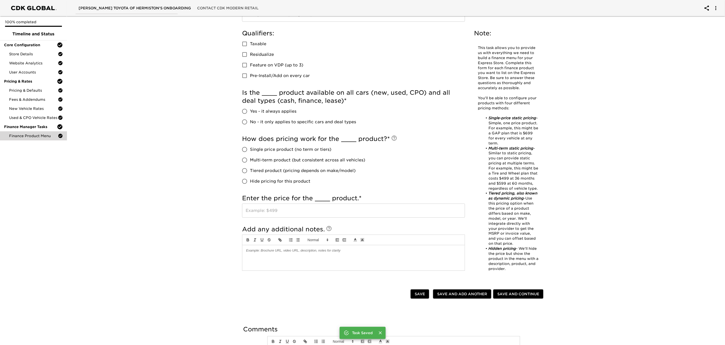
scroll to position [0, 0]
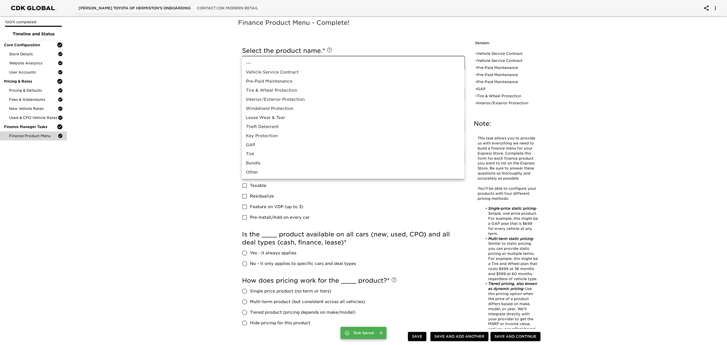
click at [385, 59] on body "[PERSON_NAME] Toyota of Hermiston's Onboarding Contact CDK Modern Retail 100% c…" at bounding box center [363, 274] width 727 height 548
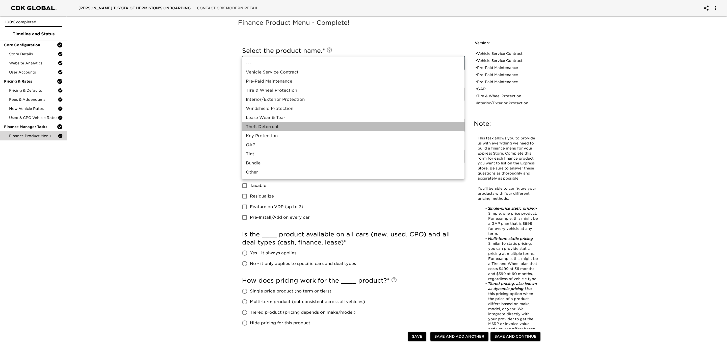
click at [293, 125] on li "Theft Deterrent" at bounding box center [353, 126] width 223 height 9
type input "Theft Deterrent"
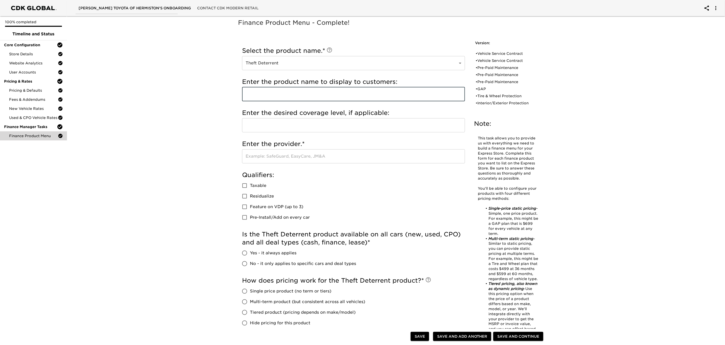
click at [319, 94] on input "text" at bounding box center [353, 94] width 223 height 14
type input "Ethos Data Dots"
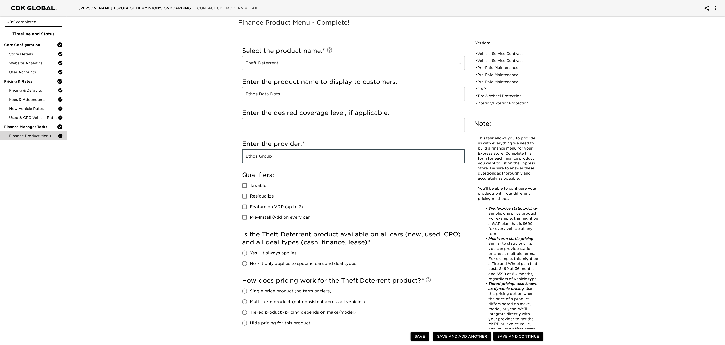
scroll to position [77, 0]
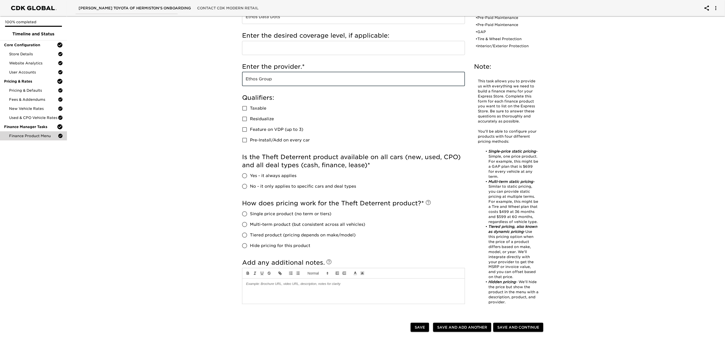
type input "Ethos Group"
click at [247, 175] on input "Yes - it always applies" at bounding box center [244, 176] width 11 height 11
radio input "true"
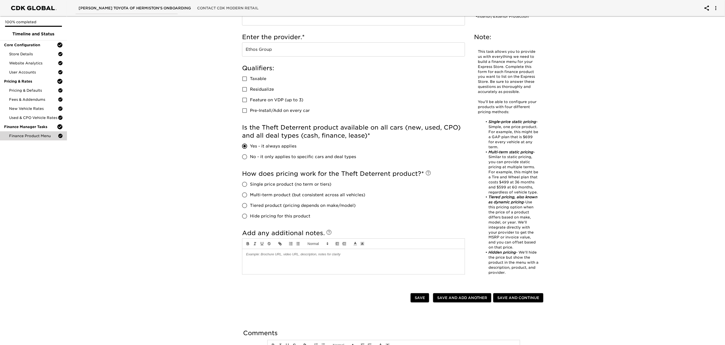
scroll to position [109, 0]
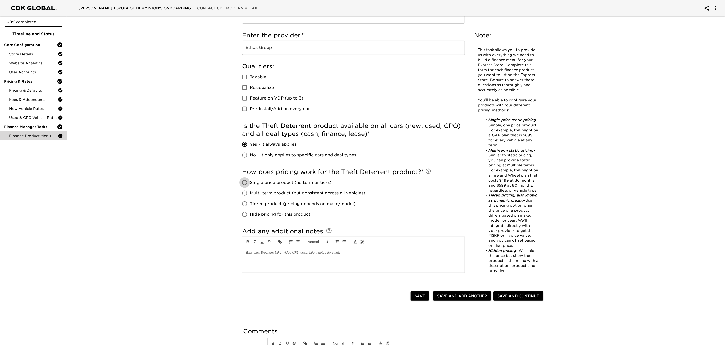
click at [245, 184] on input "Single price product (no term or tiers)" at bounding box center [244, 182] width 11 height 11
radio input "true"
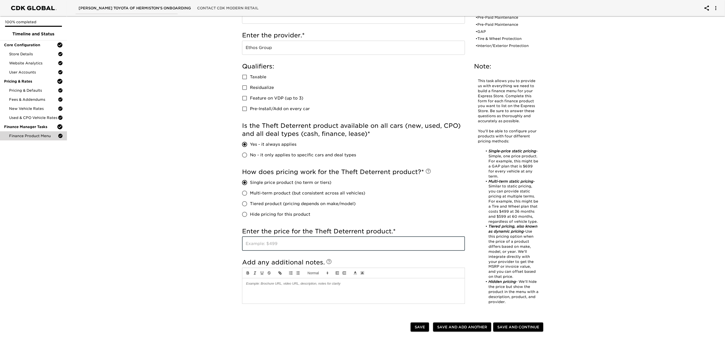
click at [277, 247] on input "text" at bounding box center [353, 244] width 223 height 14
type input "599 / 60 months"
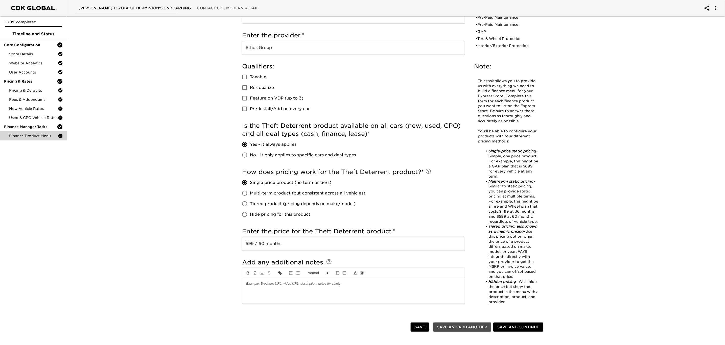
click at [457, 327] on span "Save and Add Another" at bounding box center [462, 327] width 50 height 6
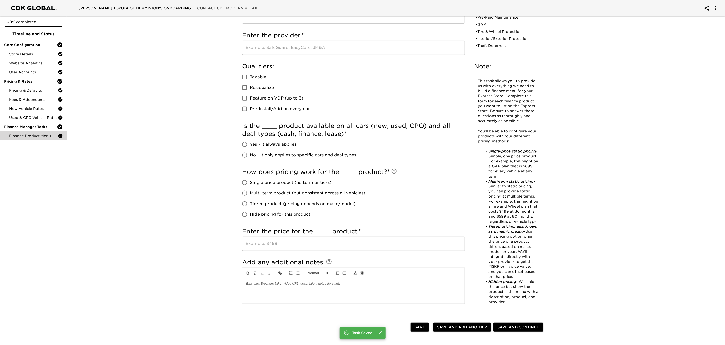
scroll to position [0, 0]
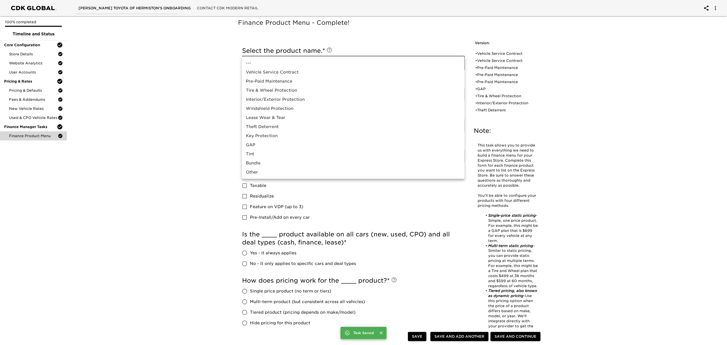
click at [399, 65] on body "[PERSON_NAME] Toyota of Hermiston's Onboarding Contact CDK Modern Retail 100% c…" at bounding box center [363, 274] width 727 height 548
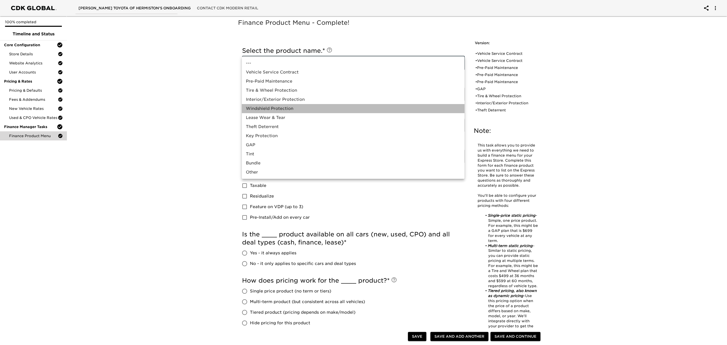
click at [298, 105] on li "Windshield Protection" at bounding box center [353, 108] width 223 height 9
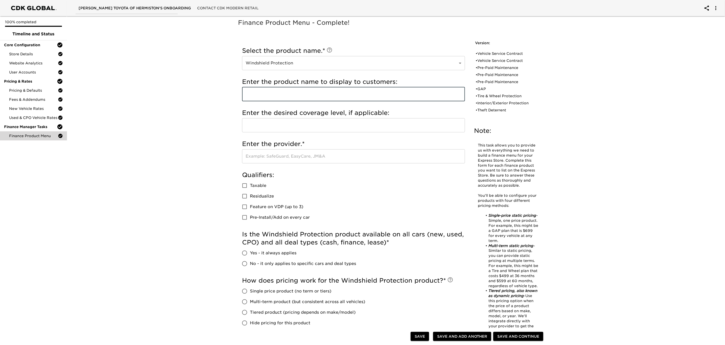
click at [321, 96] on input "text" at bounding box center [353, 94] width 223 height 14
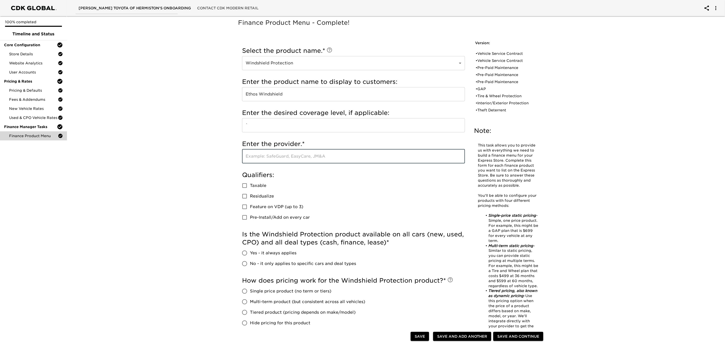
click at [289, 130] on input "`" at bounding box center [353, 125] width 223 height 14
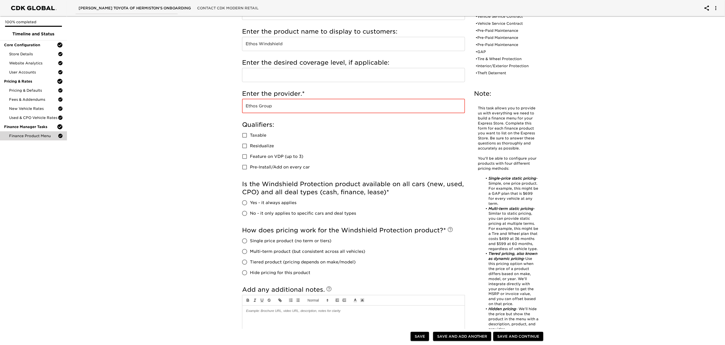
scroll to position [51, 0]
click at [244, 204] on input "Yes - it always applies" at bounding box center [244, 202] width 11 height 11
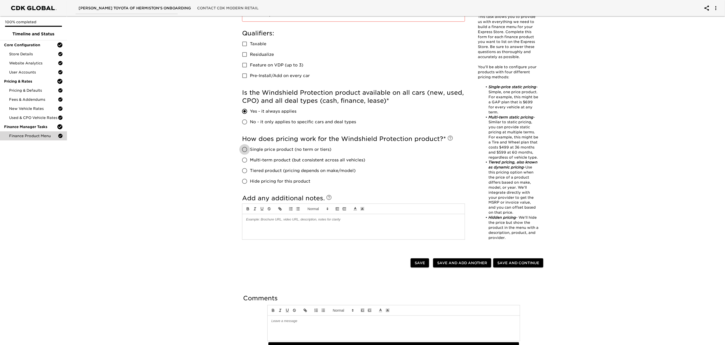
click at [246, 147] on input "Single price product (no term or tiers)" at bounding box center [244, 149] width 11 height 11
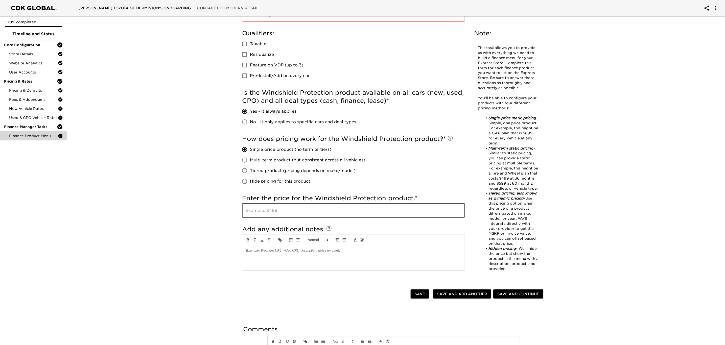
click at [258, 213] on input "text" at bounding box center [353, 211] width 223 height 14
click at [461, 292] on span "Save and Add Another" at bounding box center [462, 294] width 50 height 6
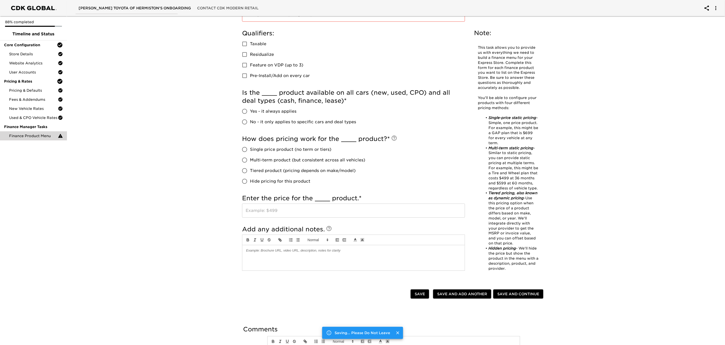
scroll to position [0, 0]
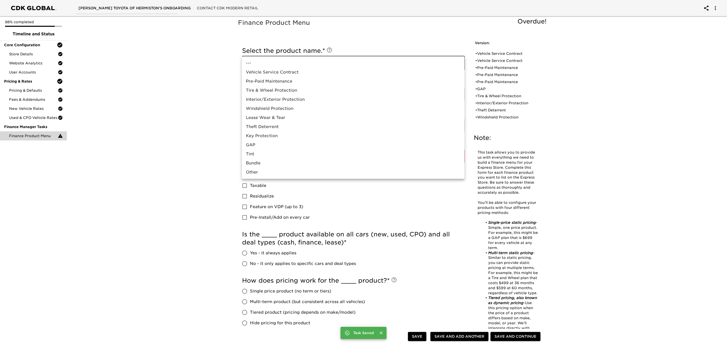
click at [385, 61] on body "[PERSON_NAME] Toyota of Hermiston's Onboarding Contact CDK Modern Retail 88% co…" at bounding box center [363, 274] width 727 height 548
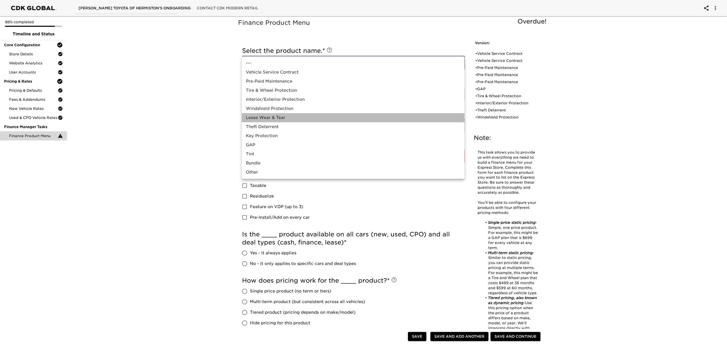
click at [301, 117] on li "Lease Wear & Tear" at bounding box center [353, 117] width 223 height 9
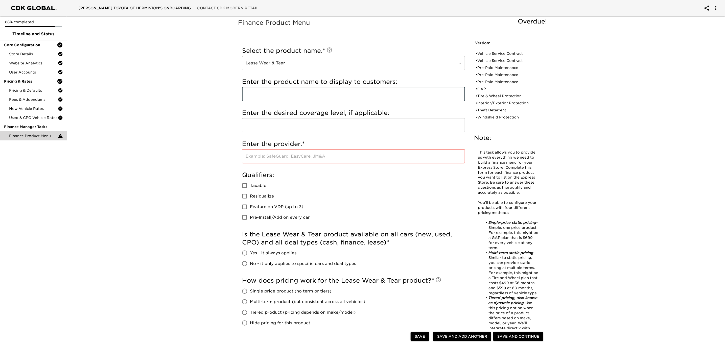
click at [331, 95] on input "text" at bounding box center [353, 94] width 223 height 14
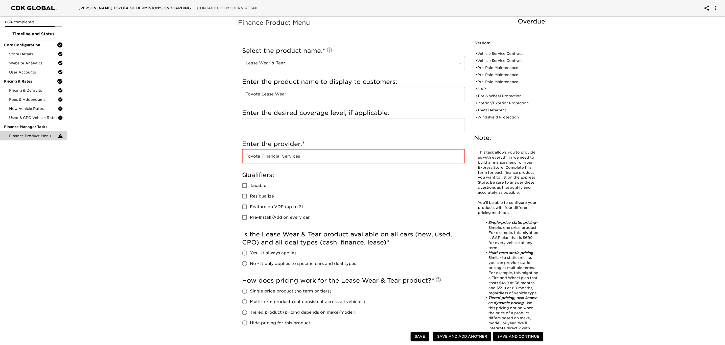
scroll to position [64, 0]
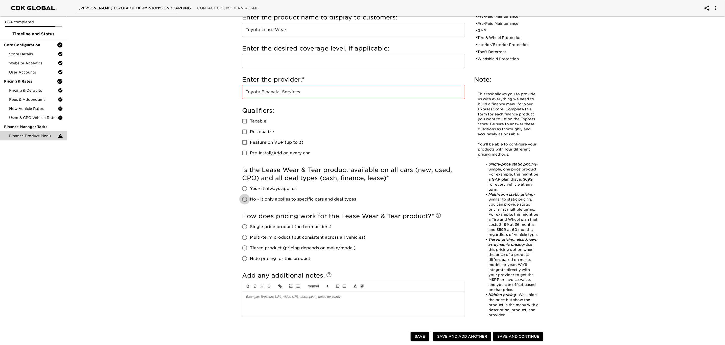
click at [249, 199] on input "No - it only applies to specific cars and deal types" at bounding box center [244, 199] width 11 height 11
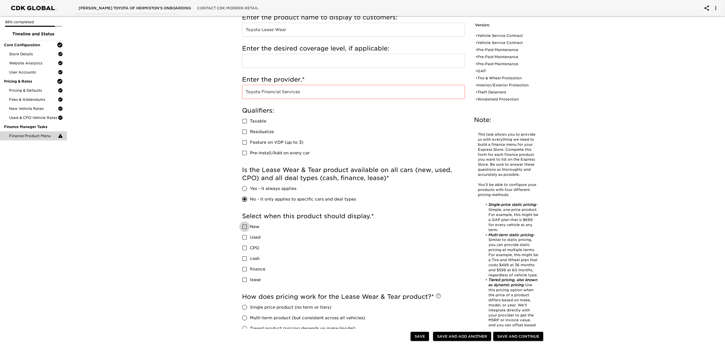
click at [245, 226] on input "New" at bounding box center [244, 227] width 11 height 11
click at [245, 280] on input "lease" at bounding box center [244, 280] width 11 height 11
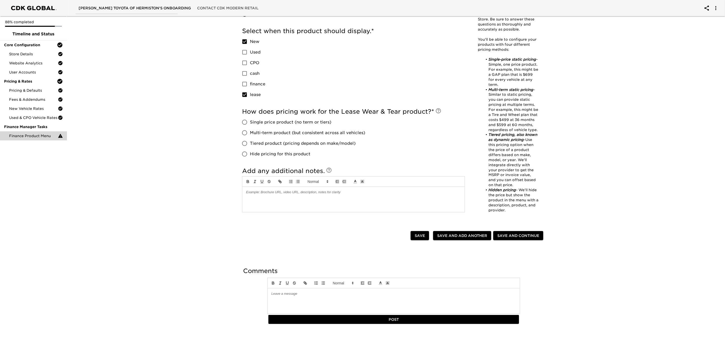
scroll to position [253, 0]
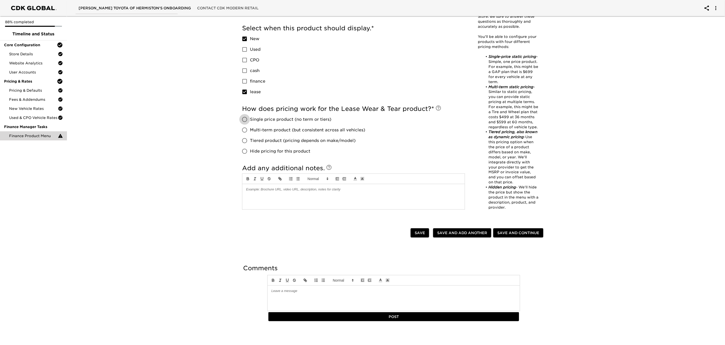
click at [244, 117] on input "Single price product (no term or tiers)" at bounding box center [244, 119] width 11 height 11
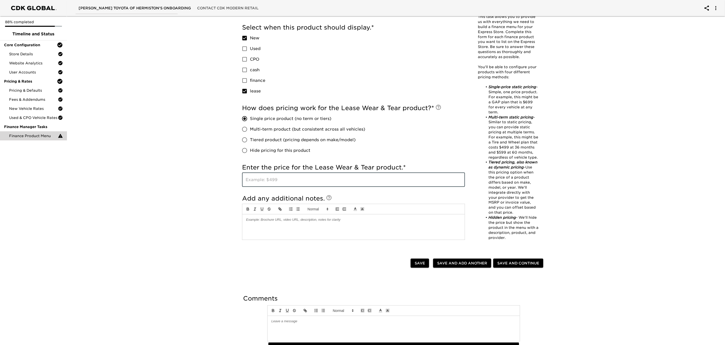
click at [262, 183] on input "text" at bounding box center [353, 180] width 223 height 14
click at [465, 265] on span "Save and Add Another" at bounding box center [462, 263] width 50 height 6
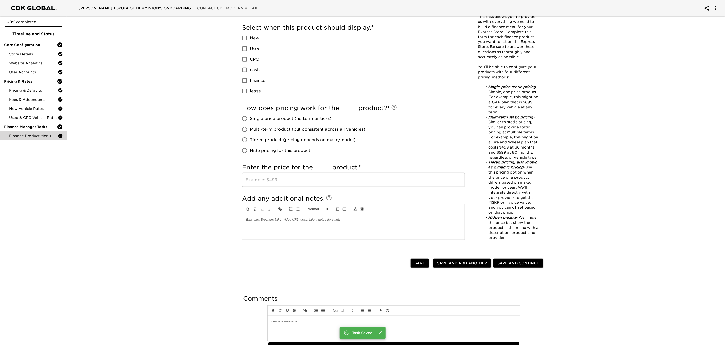
scroll to position [0, 0]
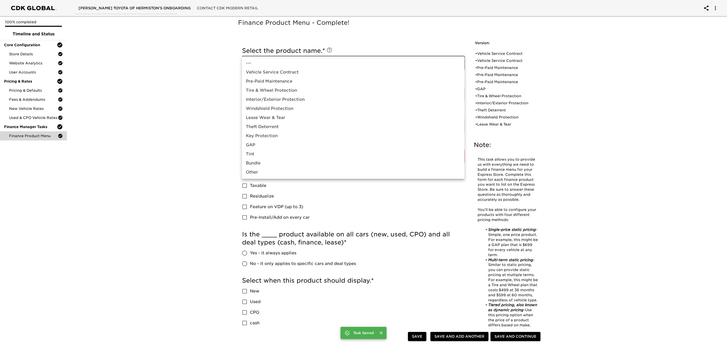
click at [368, 59] on body "[PERSON_NAME] Toyota of Hermiston's Onboarding Contact CDK Modern Retail 100% c…" at bounding box center [363, 314] width 727 height 628
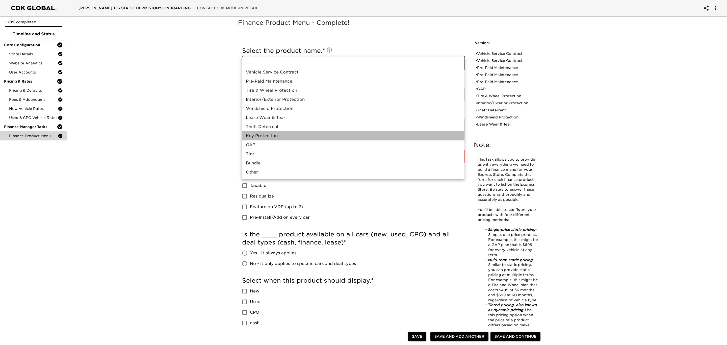
click at [303, 135] on li "Key Protection" at bounding box center [353, 135] width 223 height 9
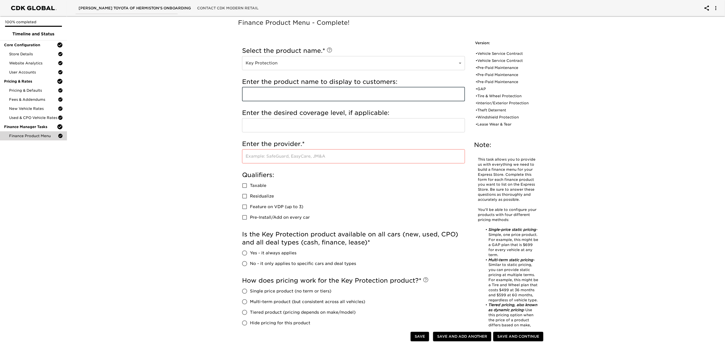
click at [339, 96] on input "text" at bounding box center [353, 94] width 223 height 14
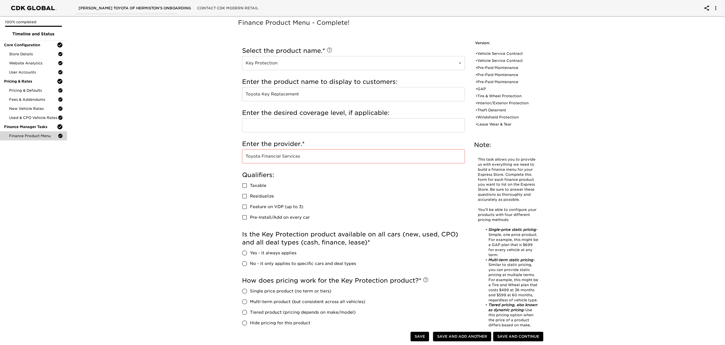
click at [177, 177] on div "Finance Product Menu - Complete! Note: This task allows you to provide us with …" at bounding box center [394, 266] width 660 height 504
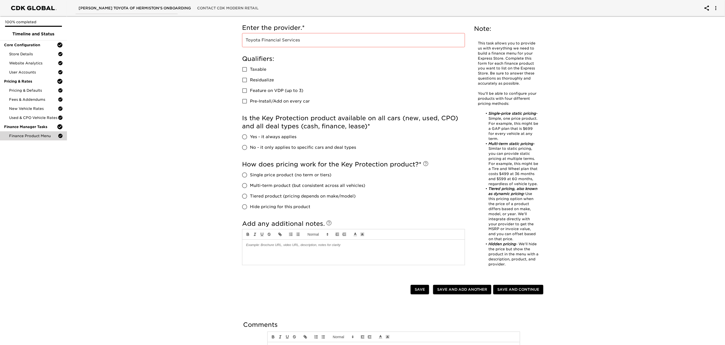
scroll to position [117, 0]
click at [246, 137] on input "Yes - it always applies" at bounding box center [244, 136] width 11 height 11
click at [270, 149] on span "No - it only applies to specific cars and deal types" at bounding box center [303, 147] width 106 height 6
click at [250, 149] on input "No - it only applies to specific cars and deal types" at bounding box center [244, 147] width 11 height 11
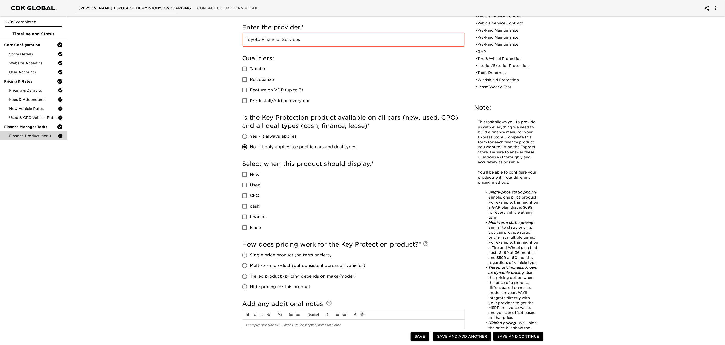
drag, startPoint x: 243, startPoint y: 174, endPoint x: 243, endPoint y: 184, distance: 10.6
click at [243, 184] on div "New Used CPO cash finance lease" at bounding box center [255, 201] width 27 height 64
drag, startPoint x: 243, startPoint y: 184, endPoint x: 245, endPoint y: 176, distance: 8.7
click at [245, 176] on div "New Used CPO cash finance lease" at bounding box center [255, 201] width 27 height 64
click at [245, 176] on input "New" at bounding box center [244, 174] width 11 height 11
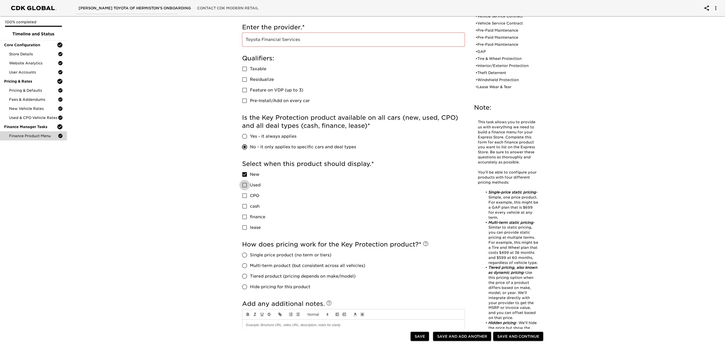
click at [244, 185] on input "Used" at bounding box center [244, 185] width 11 height 11
click at [244, 134] on input "Yes - it always applies" at bounding box center [244, 136] width 11 height 11
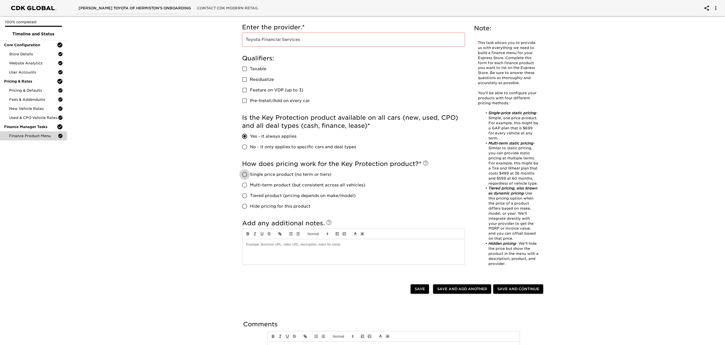
click at [244, 176] on input "Single price product (no term or tiers)" at bounding box center [244, 174] width 11 height 11
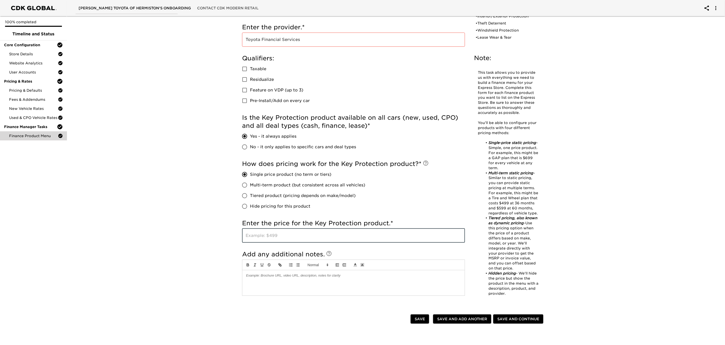
click at [268, 234] on input "text" at bounding box center [353, 236] width 223 height 14
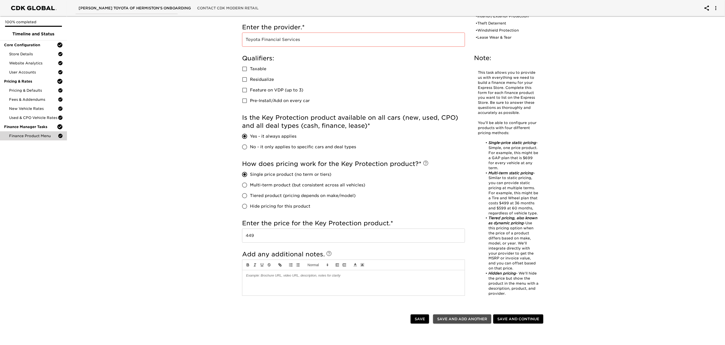
click at [449, 316] on span "Save and Add Another" at bounding box center [462, 319] width 50 height 6
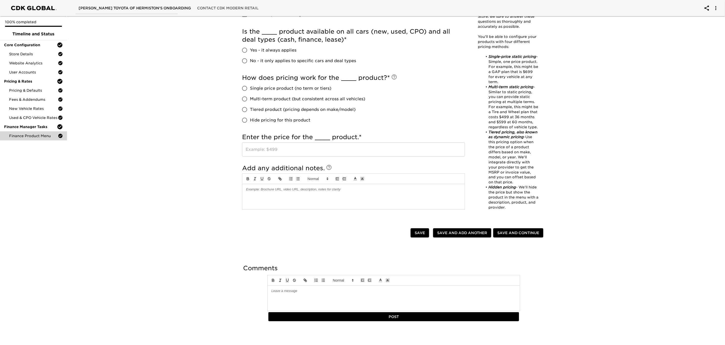
scroll to position [0, 0]
